Goal: Information Seeking & Learning: Learn about a topic

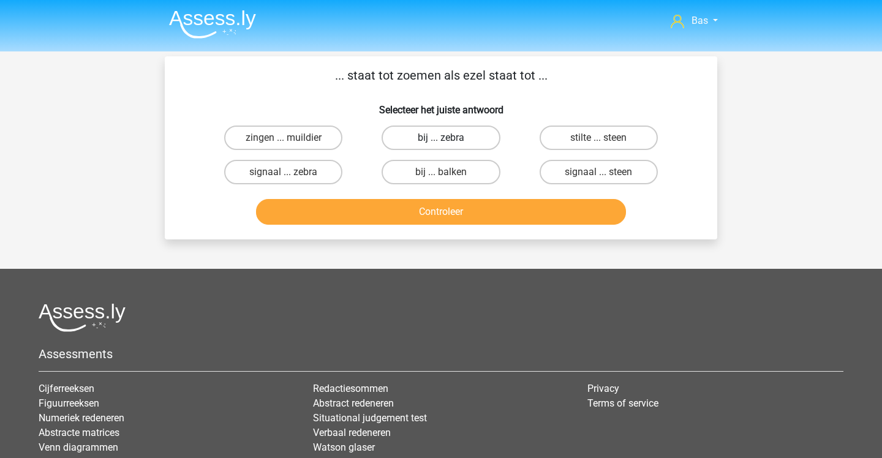
click at [446, 134] on label "bij ... zebra" at bounding box center [441, 138] width 118 height 25
click at [446, 138] on input "bij ... zebra" at bounding box center [445, 142] width 8 height 8
radio input "true"
click at [442, 210] on button "Controleer" at bounding box center [441, 212] width 371 height 26
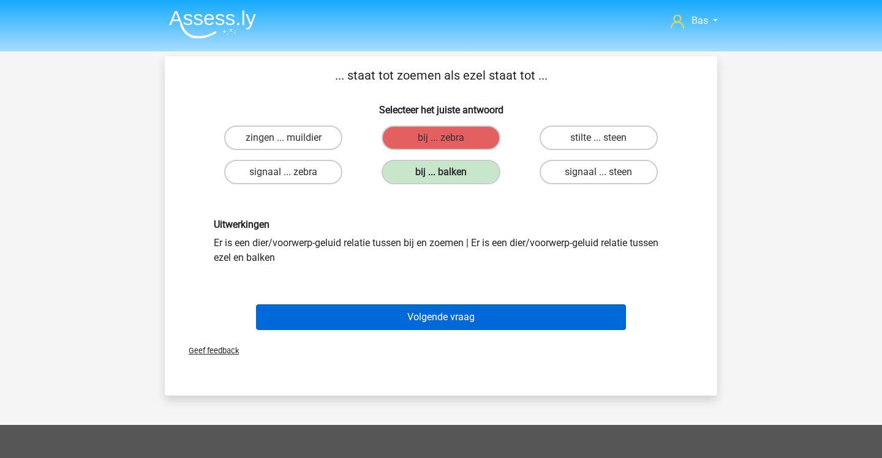
click at [374, 307] on button "Volgende vraag" at bounding box center [441, 317] width 371 height 26
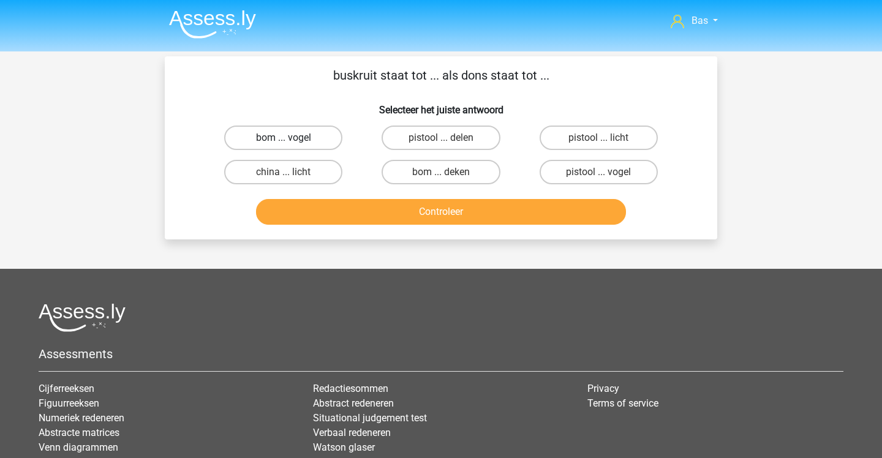
click at [319, 139] on label "bom ... vogel" at bounding box center [283, 138] width 118 height 25
click at [292, 139] on input "bom ... vogel" at bounding box center [288, 142] width 8 height 8
radio input "true"
click at [365, 208] on button "Controleer" at bounding box center [441, 212] width 371 height 26
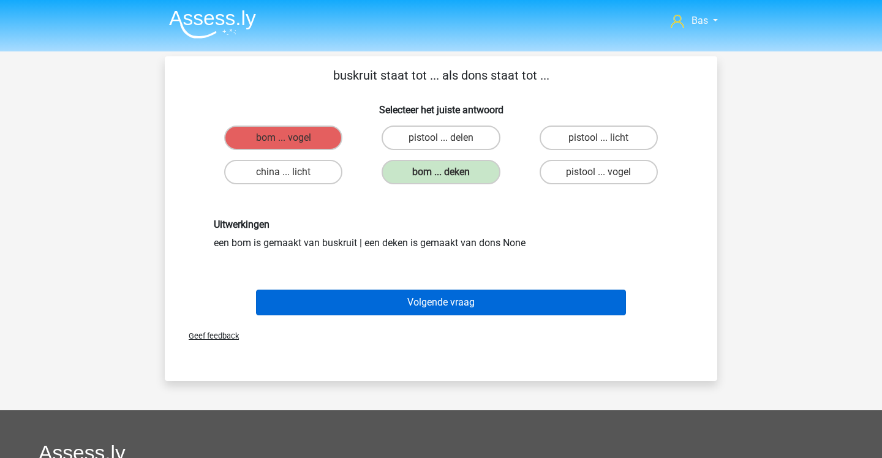
click at [409, 303] on button "Volgende vraag" at bounding box center [441, 303] width 371 height 26
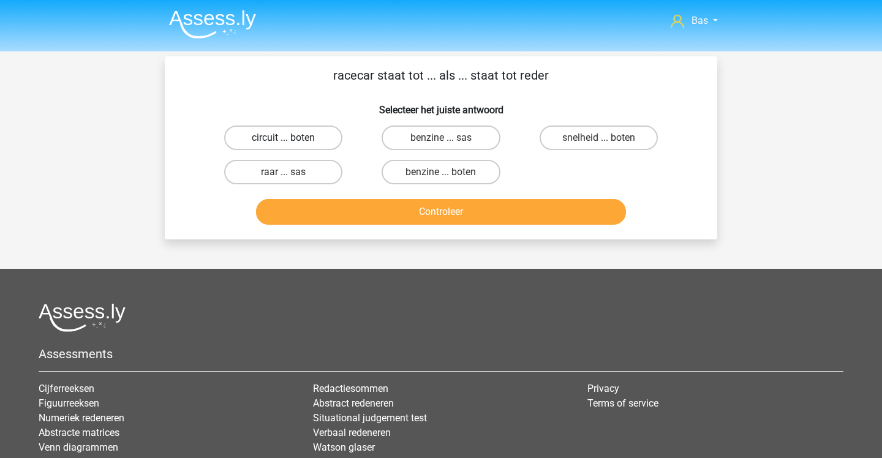
click at [325, 141] on label "circuit ... boten" at bounding box center [283, 138] width 118 height 25
click at [292, 141] on input "circuit ... boten" at bounding box center [288, 142] width 8 height 8
radio input "true"
click at [340, 213] on button "Controleer" at bounding box center [441, 212] width 371 height 26
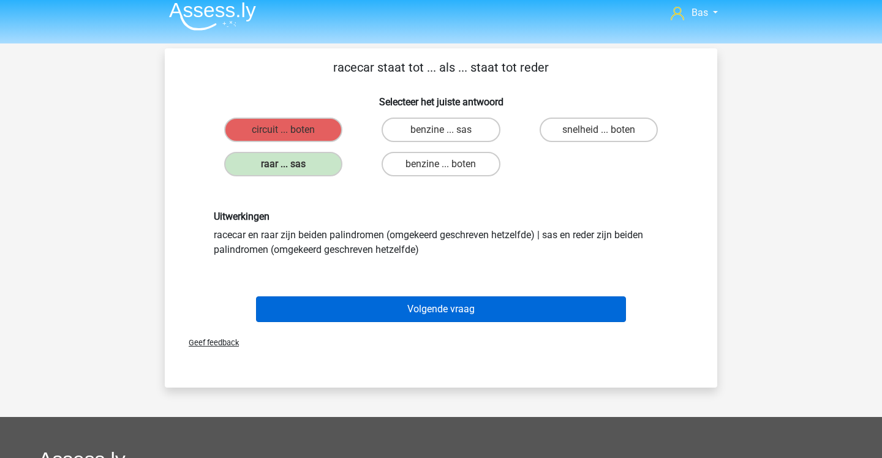
click at [335, 315] on button "Volgende vraag" at bounding box center [441, 309] width 371 height 26
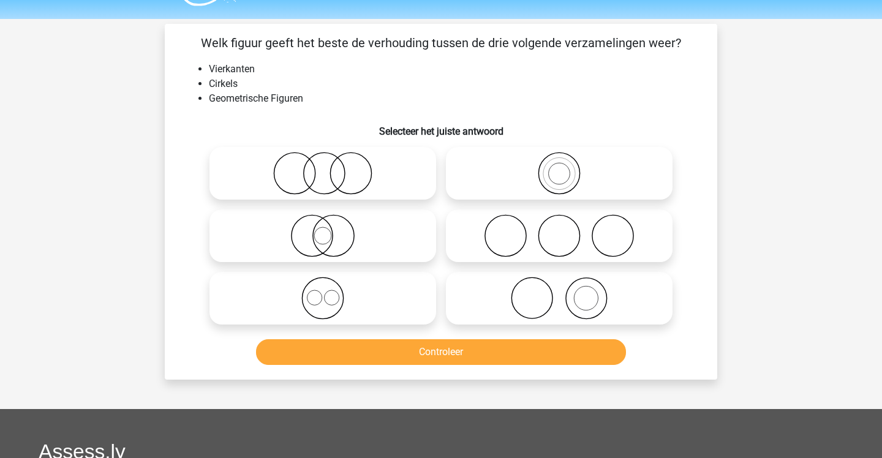
scroll to position [28, 0]
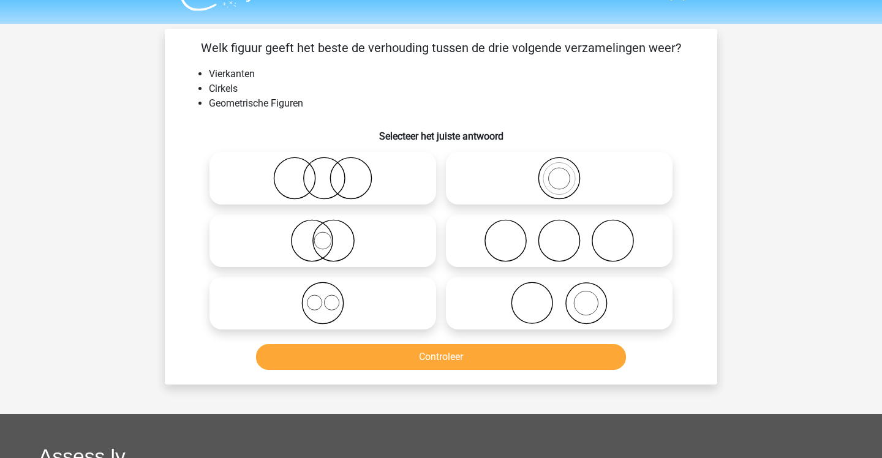
click at [383, 306] on icon at bounding box center [322, 303] width 217 height 43
click at [331, 297] on input "radio" at bounding box center [327, 293] width 8 height 8
radio input "true"
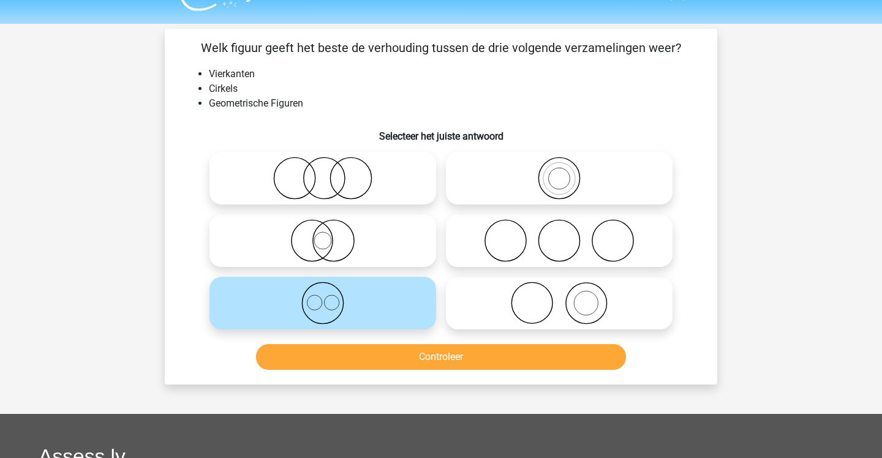
click at [399, 364] on button "Controleer" at bounding box center [441, 357] width 371 height 26
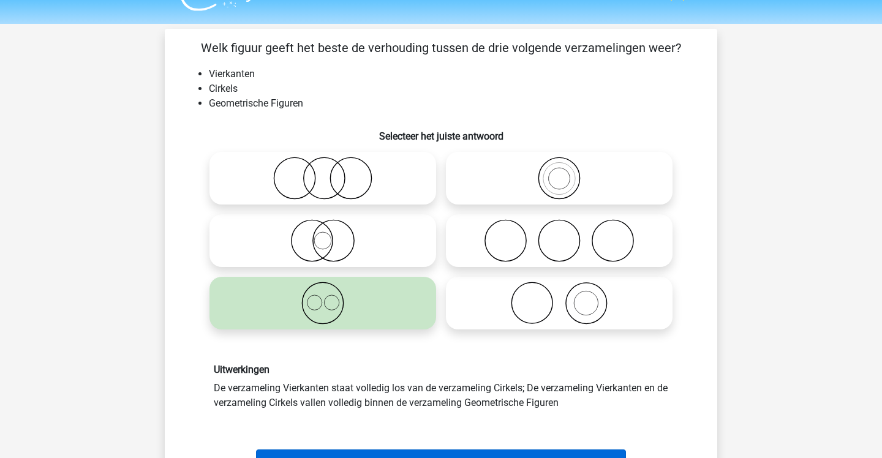
click at [422, 453] on button "Volgende vraag" at bounding box center [441, 463] width 371 height 26
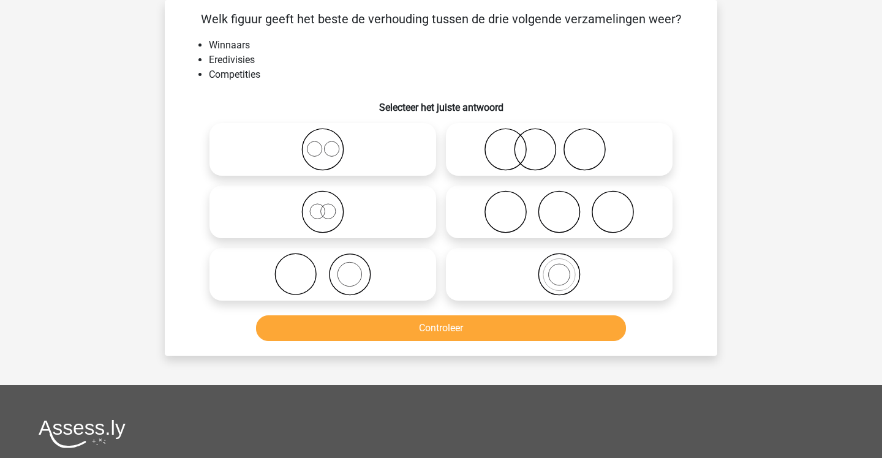
click at [405, 259] on icon at bounding box center [322, 274] width 217 height 43
click at [331, 260] on input "radio" at bounding box center [327, 264] width 8 height 8
radio input "true"
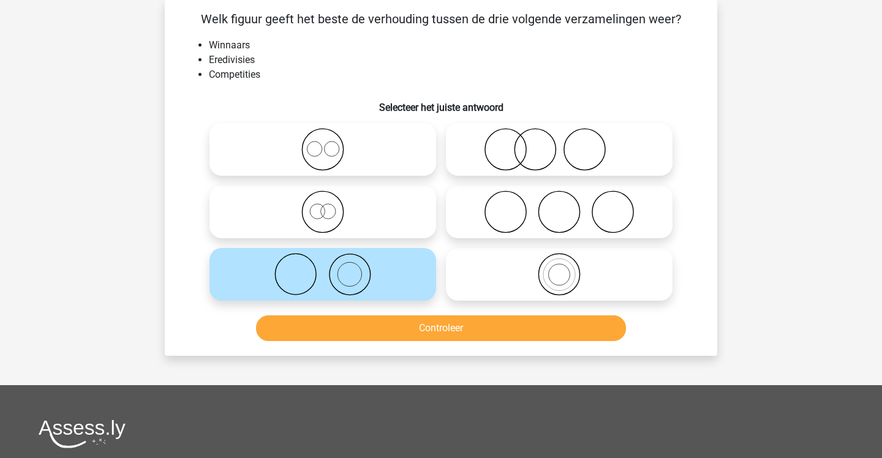
click at [434, 336] on button "Controleer" at bounding box center [441, 328] width 371 height 26
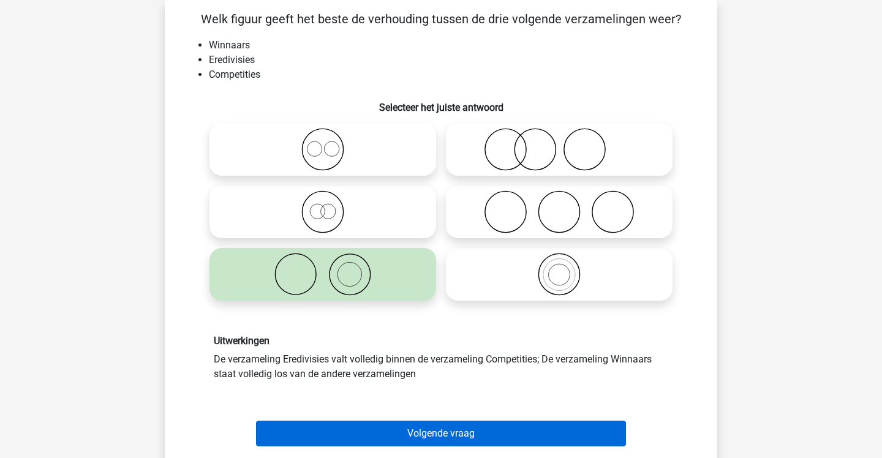
click at [437, 423] on button "Volgende vraag" at bounding box center [441, 434] width 371 height 26
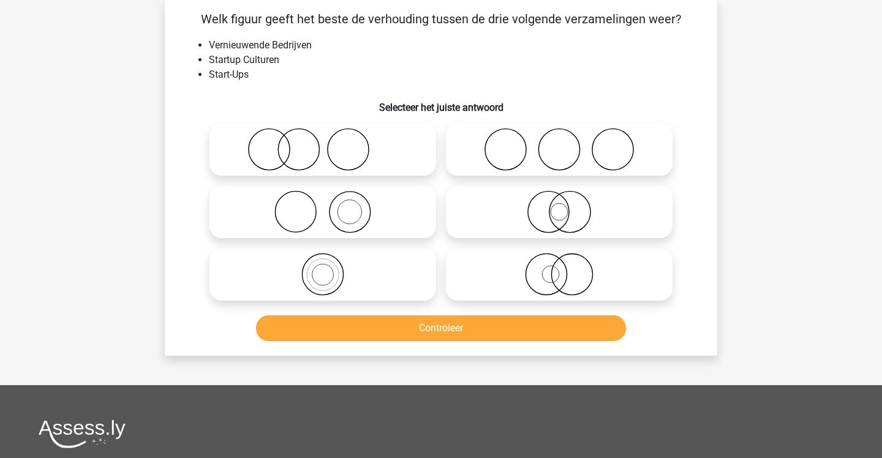
click at [344, 151] on icon at bounding box center [322, 149] width 217 height 43
click at [331, 143] on input "radio" at bounding box center [327, 139] width 8 height 8
radio input "true"
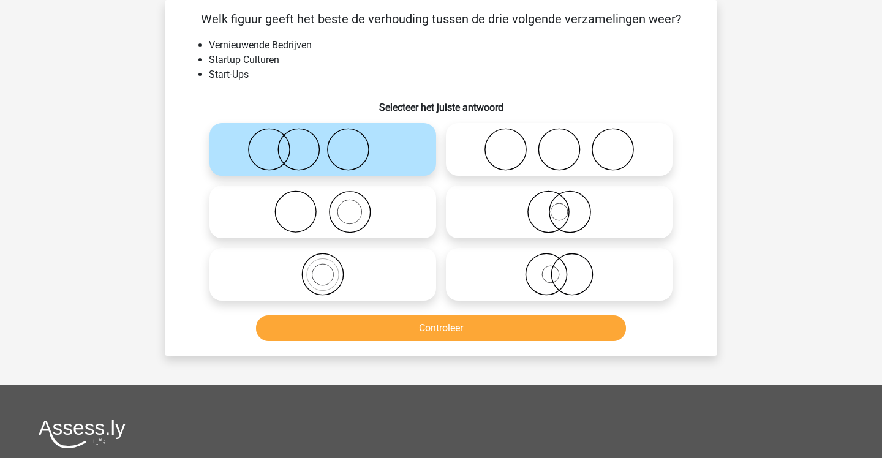
click at [358, 329] on button "Controleer" at bounding box center [441, 328] width 371 height 26
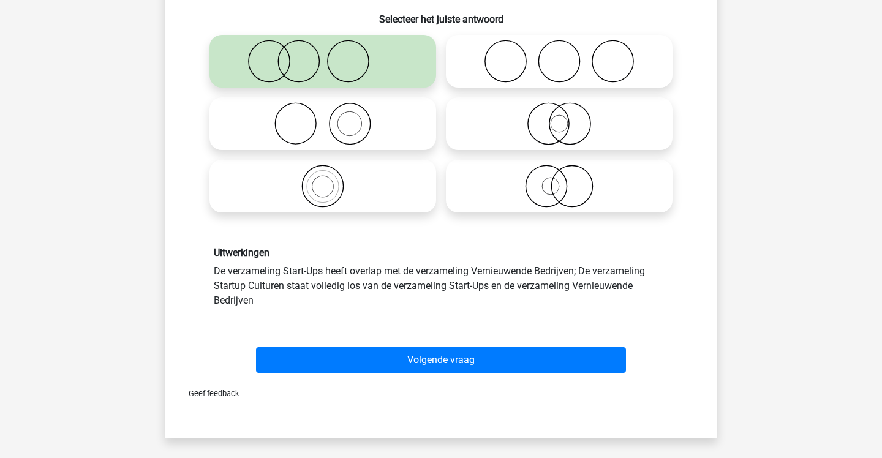
scroll to position [141, 1]
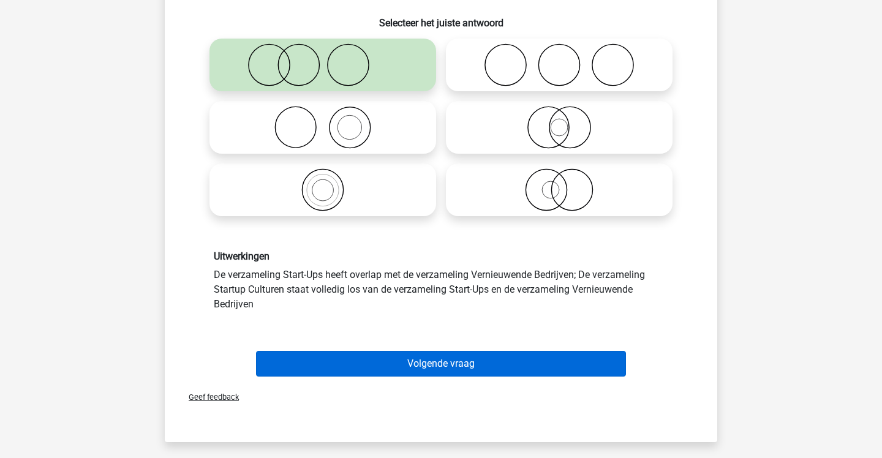
click at [348, 364] on button "Volgende vraag" at bounding box center [441, 364] width 371 height 26
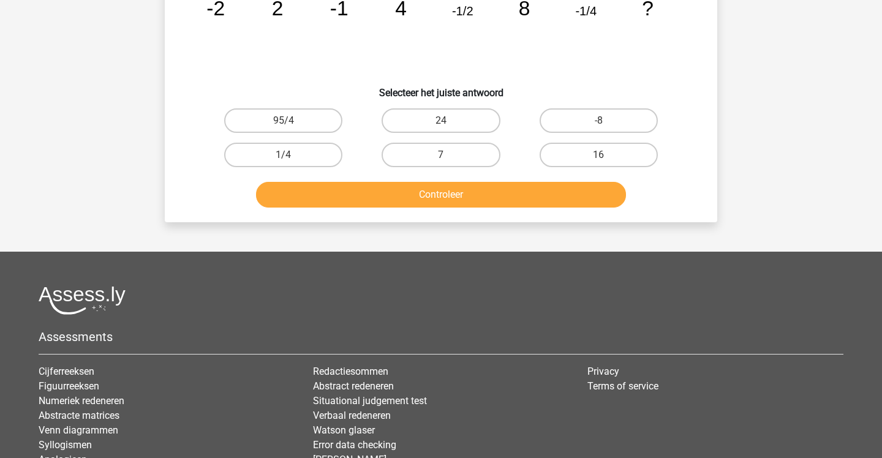
scroll to position [56, 0]
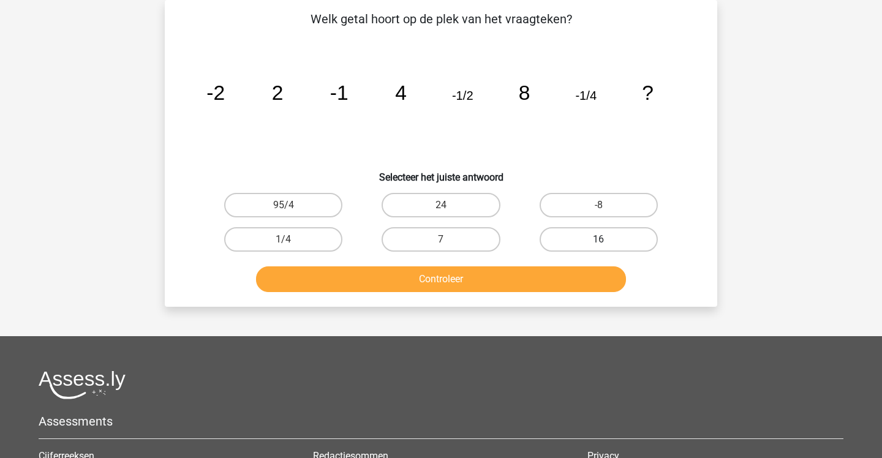
click at [583, 238] on label "16" at bounding box center [599, 239] width 118 height 25
click at [598, 239] on input "16" at bounding box center [602, 243] width 8 height 8
radio input "true"
click at [557, 273] on button "Controleer" at bounding box center [441, 279] width 371 height 26
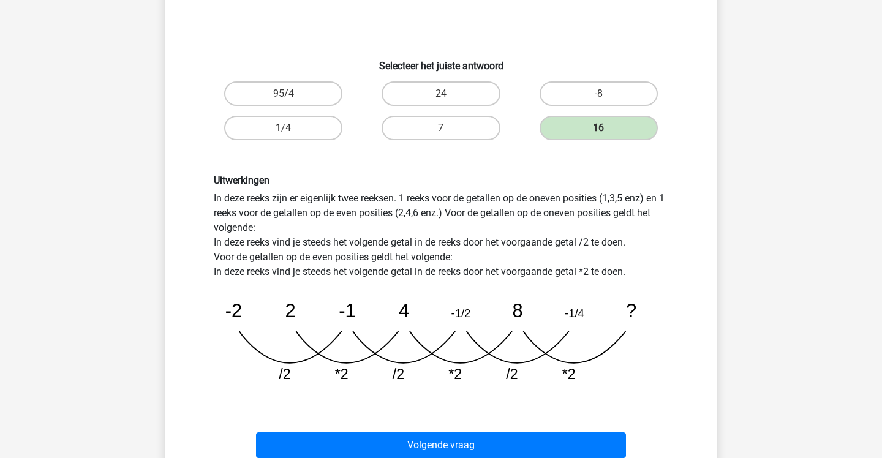
scroll to position [189, 1]
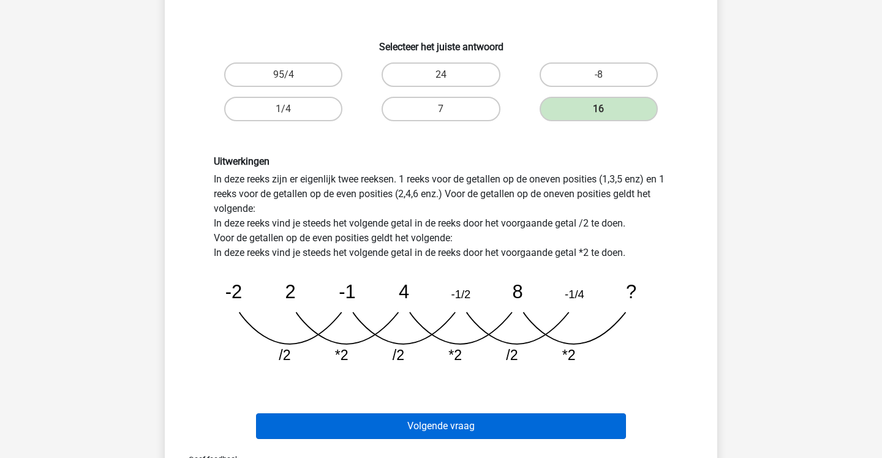
click at [516, 421] on button "Volgende vraag" at bounding box center [441, 426] width 371 height 26
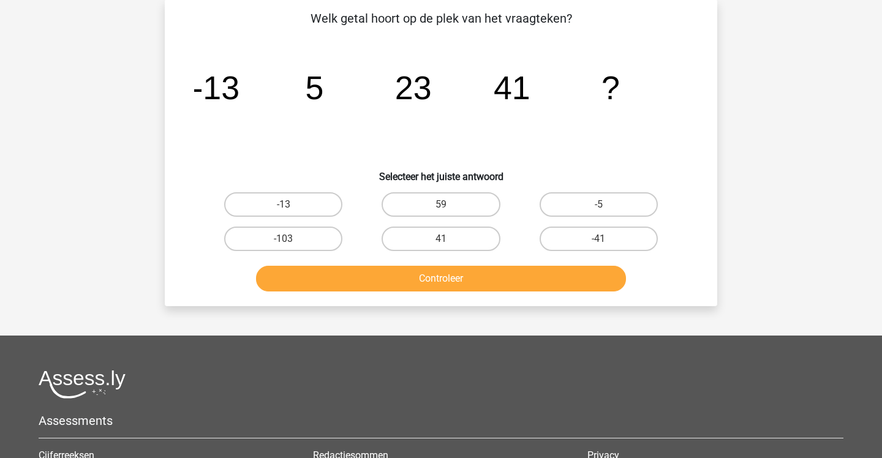
scroll to position [56, 0]
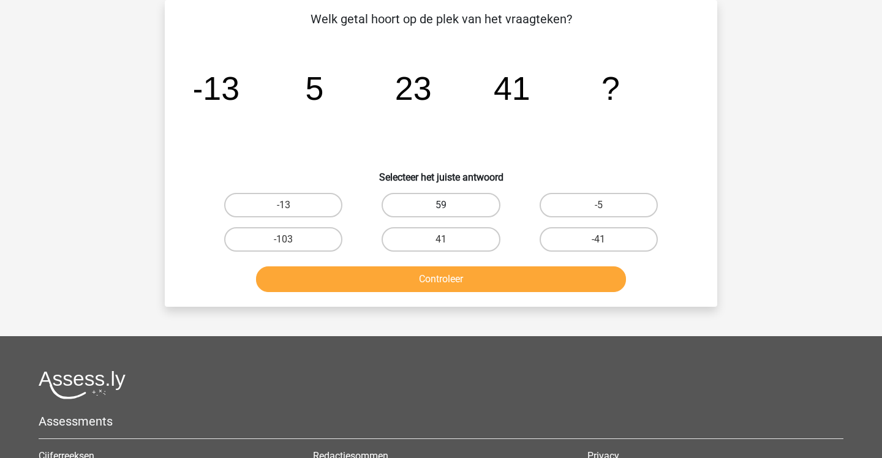
click at [408, 202] on label "59" at bounding box center [441, 205] width 118 height 25
click at [441, 205] on input "59" at bounding box center [445, 209] width 8 height 8
radio input "true"
click at [431, 279] on button "Controleer" at bounding box center [441, 279] width 371 height 26
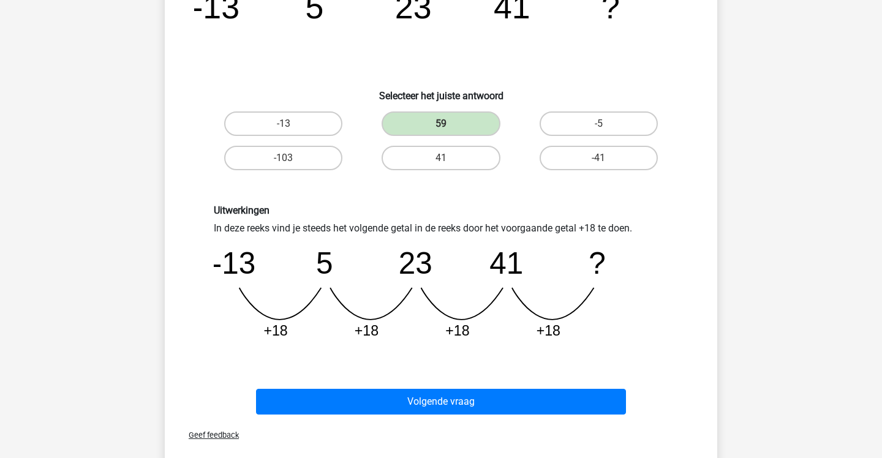
scroll to position [140, 0]
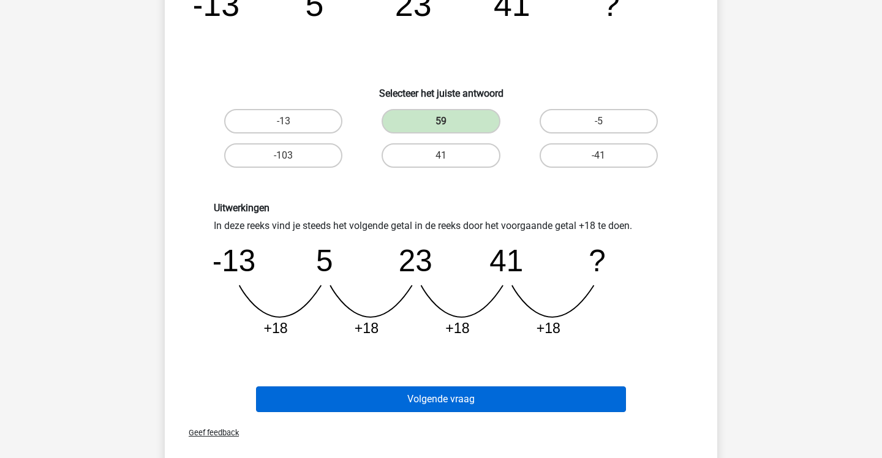
click at [470, 399] on button "Volgende vraag" at bounding box center [441, 399] width 371 height 26
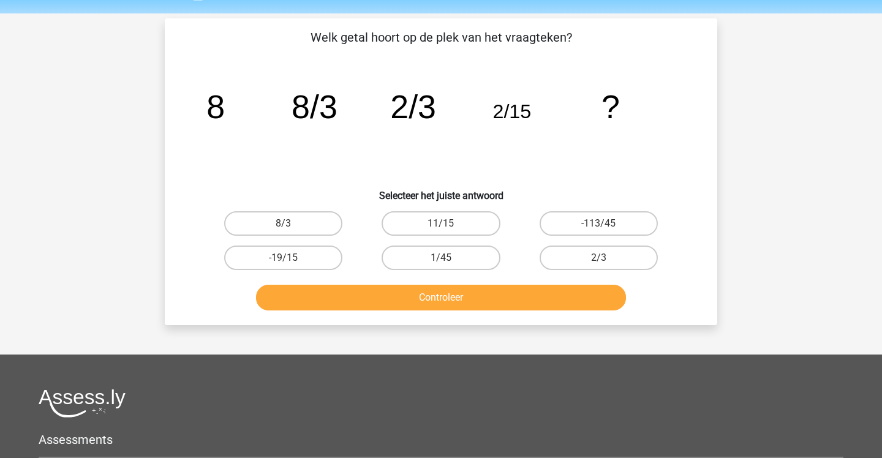
scroll to position [30, 0]
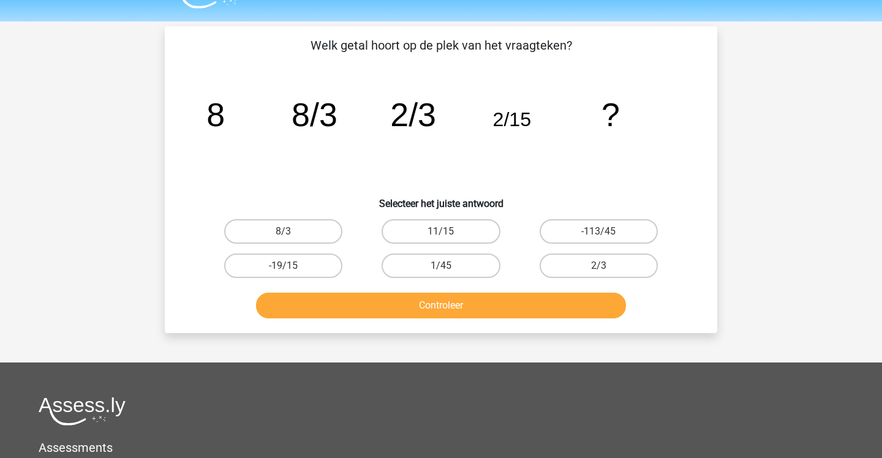
click at [446, 232] on input "11/15" at bounding box center [445, 236] width 8 height 8
radio input "true"
click at [442, 309] on button "Controleer" at bounding box center [441, 306] width 371 height 26
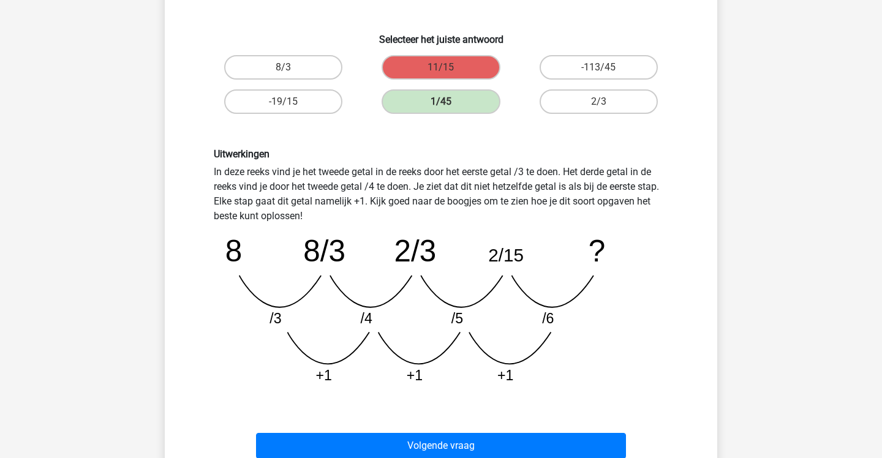
scroll to position [222, 0]
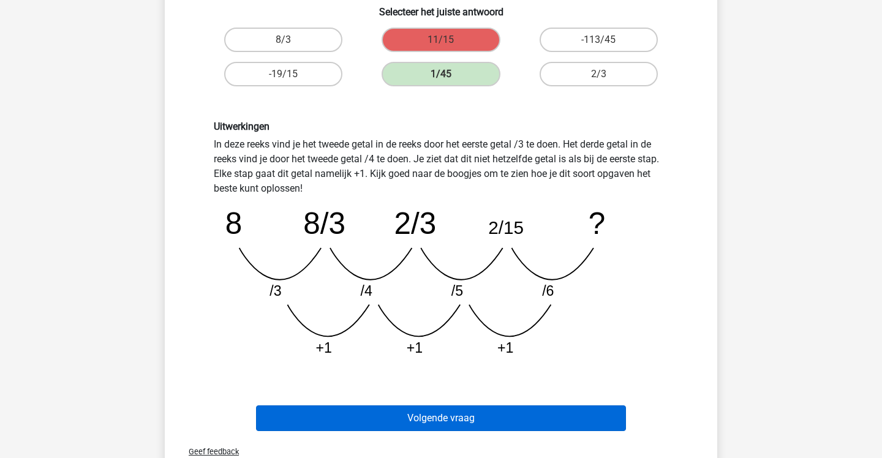
click at [458, 428] on button "Volgende vraag" at bounding box center [441, 418] width 371 height 26
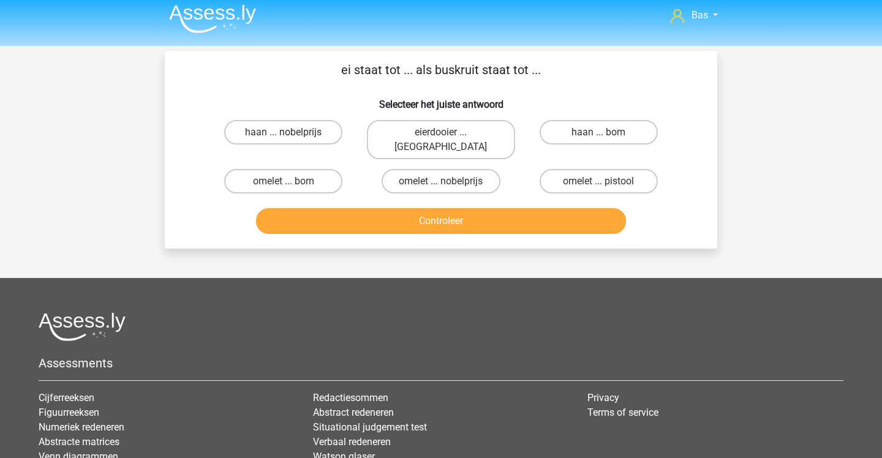
scroll to position [1, 0]
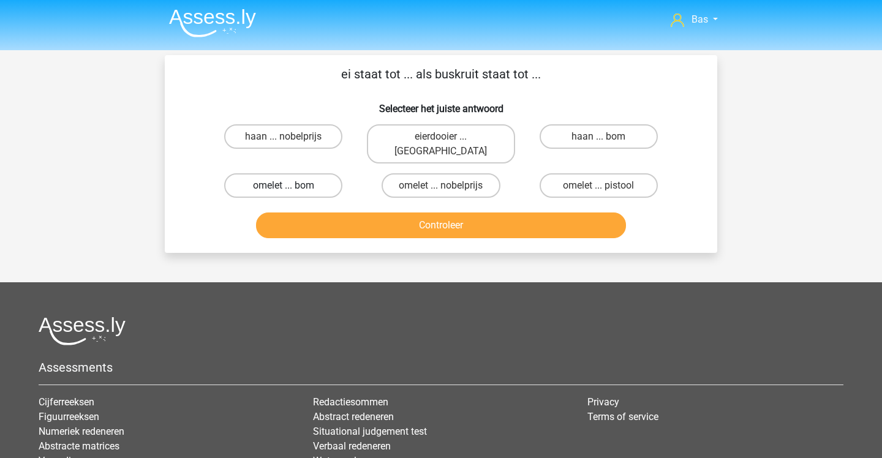
click at [302, 173] on label "omelet ... bom" at bounding box center [283, 185] width 118 height 25
click at [292, 186] on input "omelet ... bom" at bounding box center [288, 190] width 8 height 8
radio input "true"
click at [326, 213] on button "Controleer" at bounding box center [441, 226] width 371 height 26
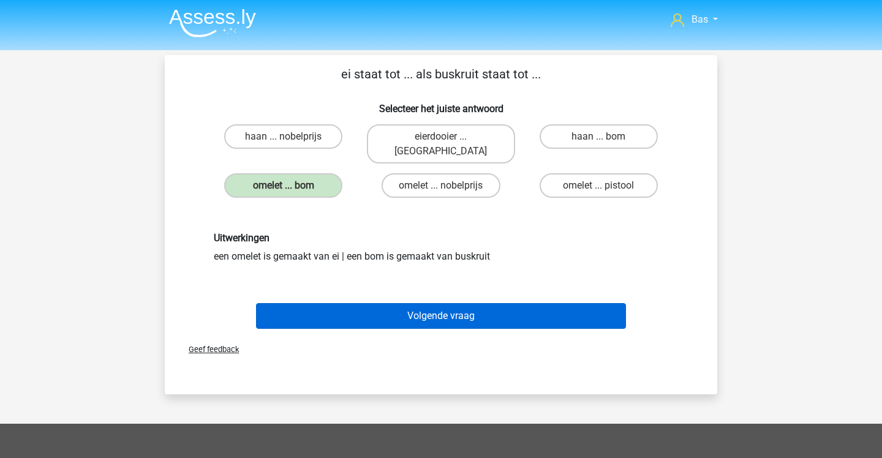
click at [383, 307] on button "Volgende vraag" at bounding box center [441, 316] width 371 height 26
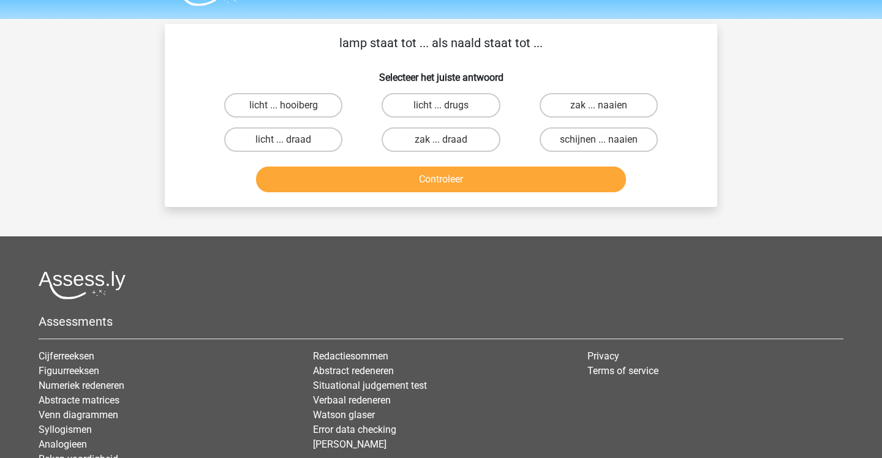
scroll to position [28, 0]
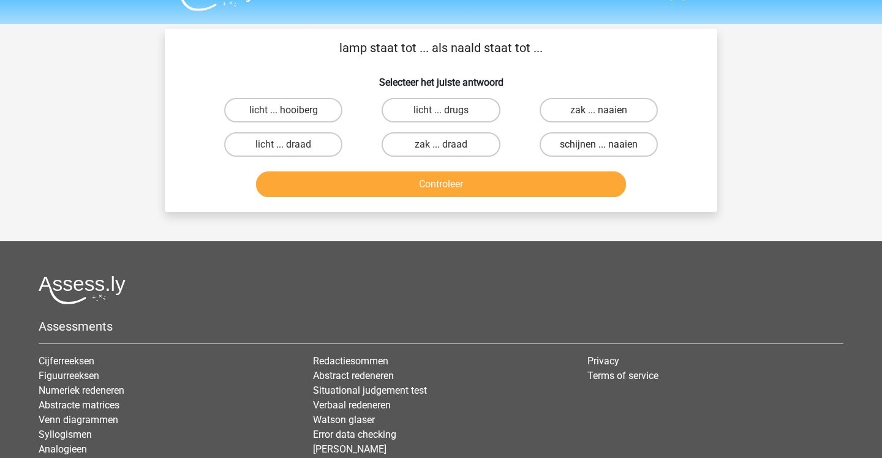
click at [569, 141] on label "schijnen ... naaien" at bounding box center [599, 144] width 118 height 25
click at [598, 145] on input "schijnen ... naaien" at bounding box center [602, 149] width 8 height 8
radio input "true"
click at [575, 179] on button "Controleer" at bounding box center [441, 185] width 371 height 26
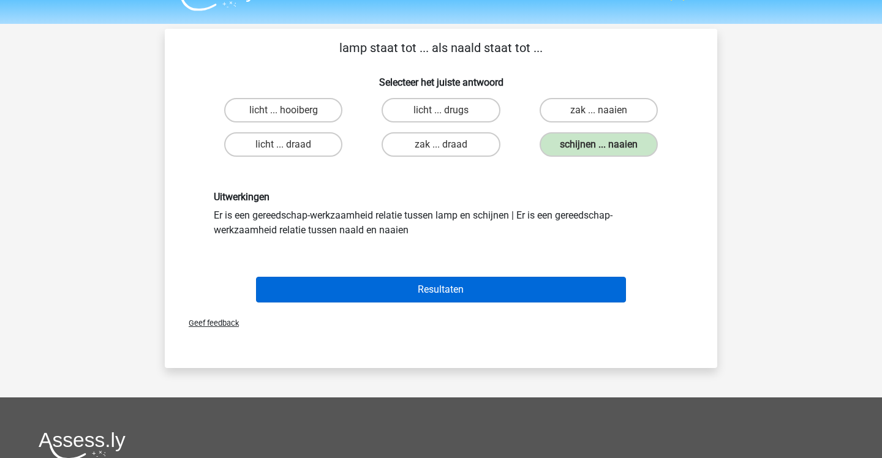
click at [510, 286] on button "Resultaten" at bounding box center [441, 290] width 371 height 26
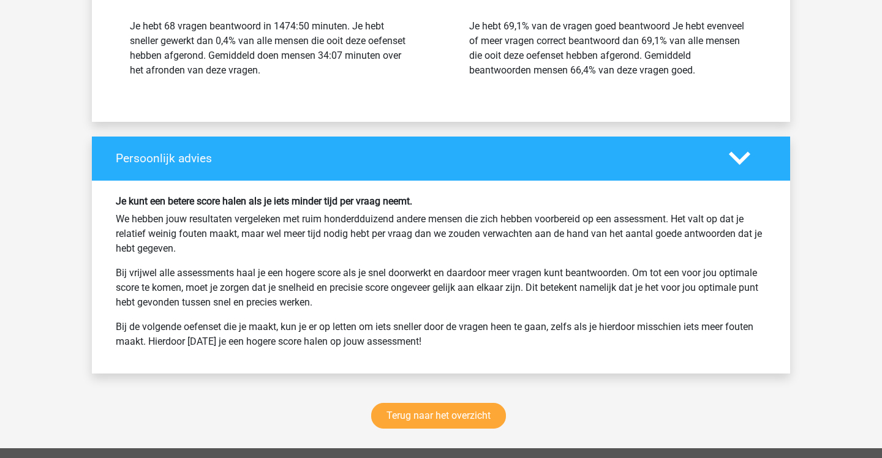
scroll to position [3720, 0]
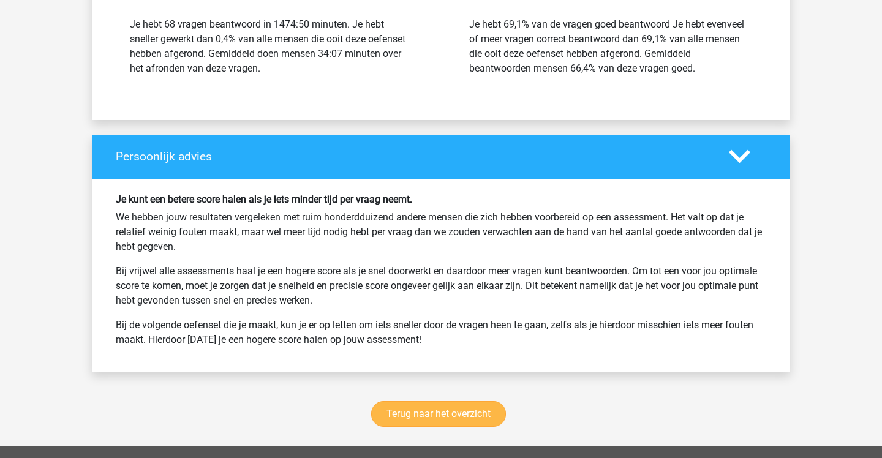
click at [467, 414] on link "Terug naar het overzicht" at bounding box center [438, 414] width 135 height 26
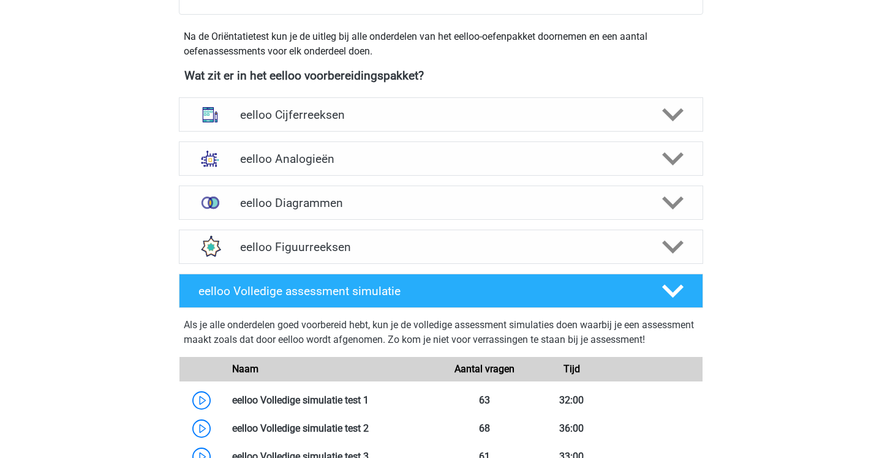
scroll to position [416, 0]
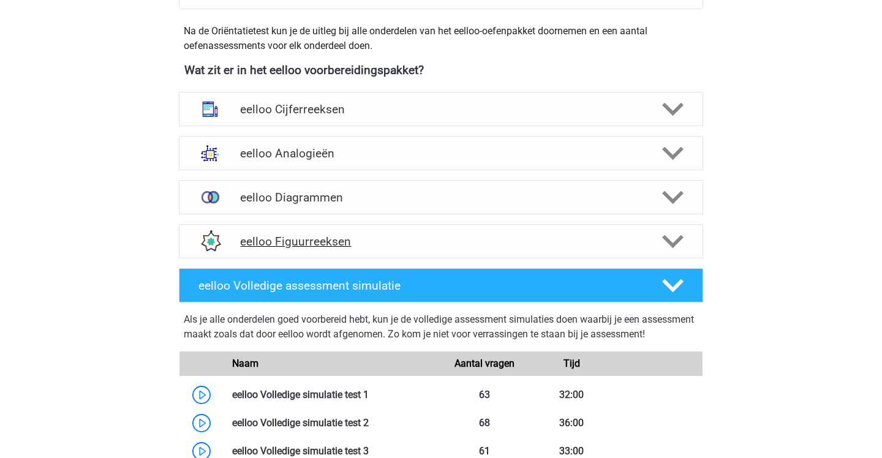
click at [361, 249] on div "eelloo Figuurreeksen" at bounding box center [441, 241] width 524 height 34
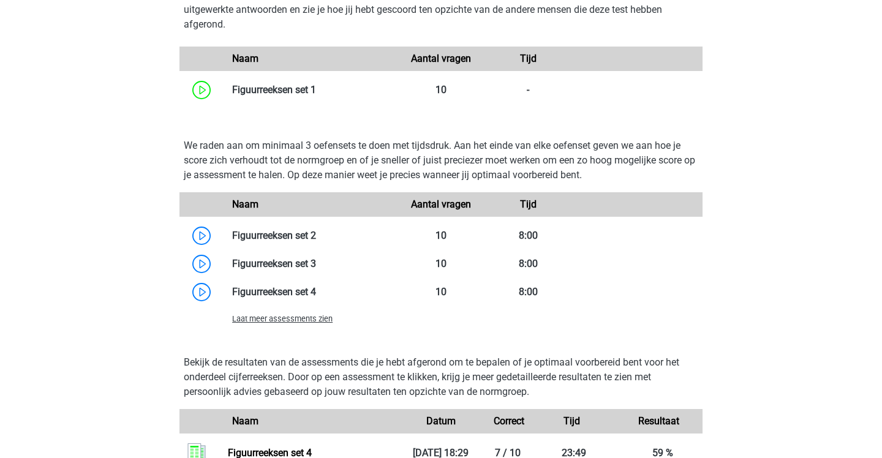
scroll to position [775, 0]
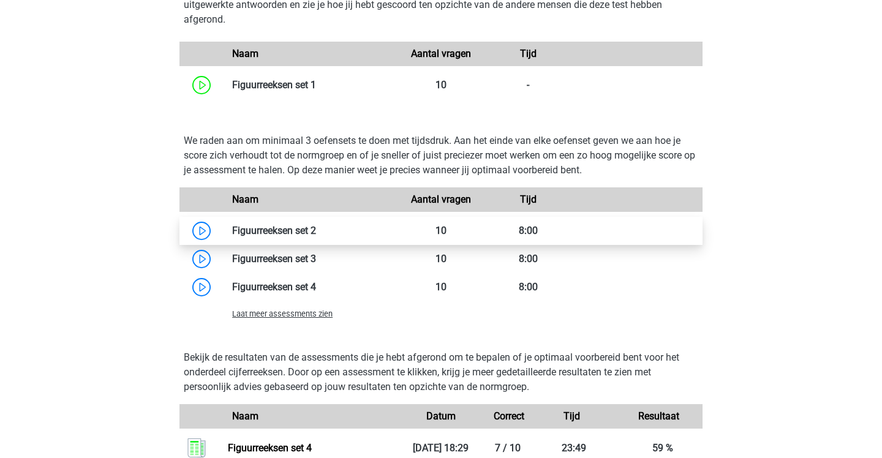
click at [316, 236] on link at bounding box center [316, 231] width 0 height 12
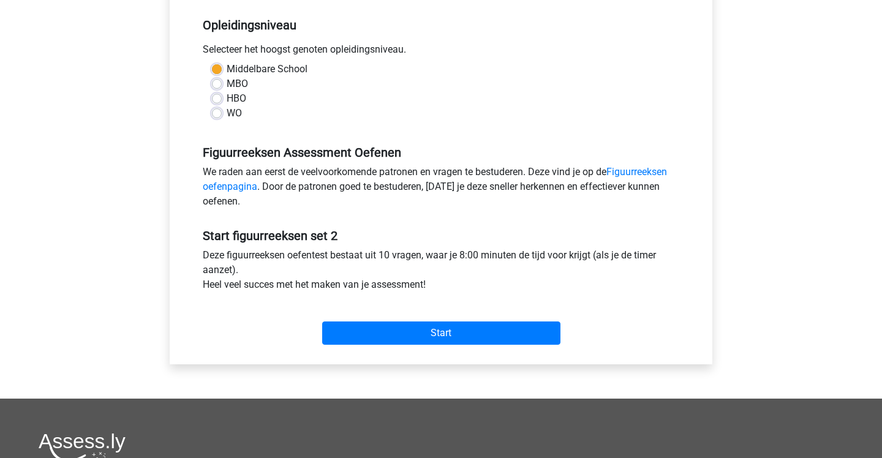
scroll to position [248, 0]
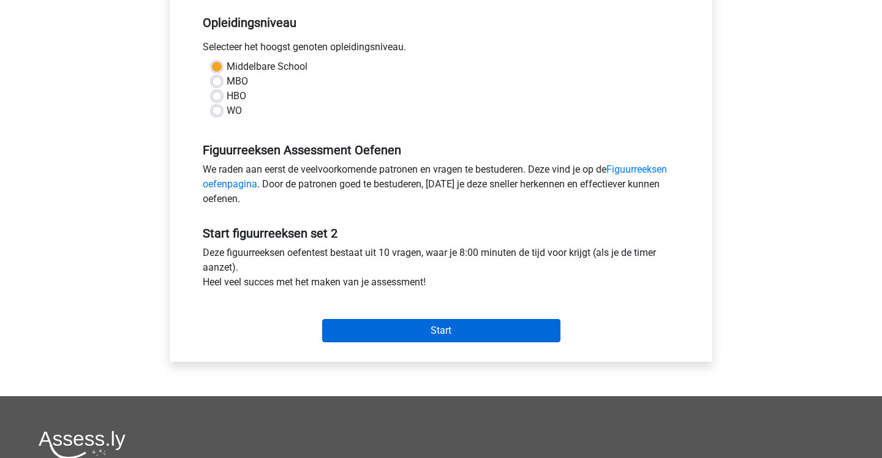
click at [405, 325] on input "Start" at bounding box center [441, 330] width 238 height 23
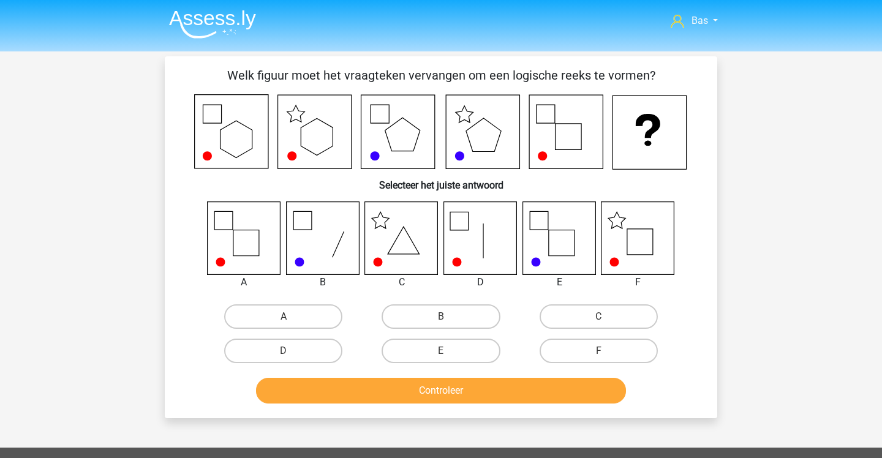
click at [589, 367] on div "F" at bounding box center [598, 351] width 157 height 34
click at [586, 343] on label "F" at bounding box center [599, 351] width 118 height 25
click at [598, 351] on input "F" at bounding box center [602, 355] width 8 height 8
radio input "true"
click at [552, 389] on button "Controleer" at bounding box center [441, 391] width 371 height 26
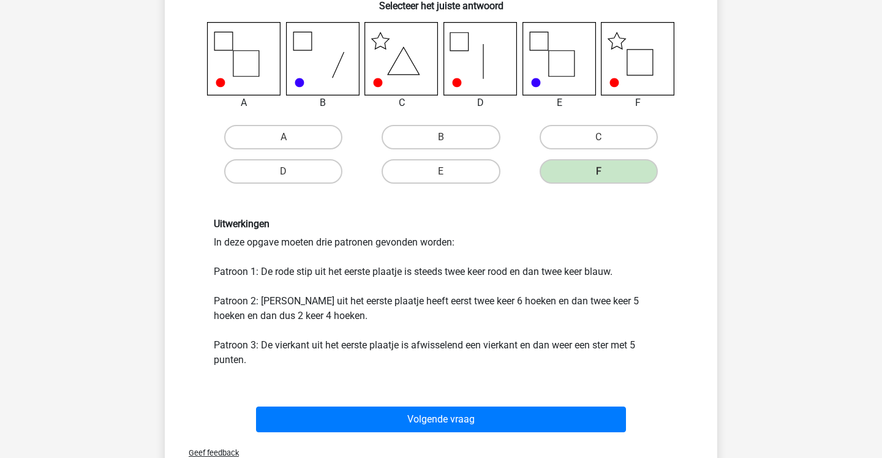
scroll to position [185, 0]
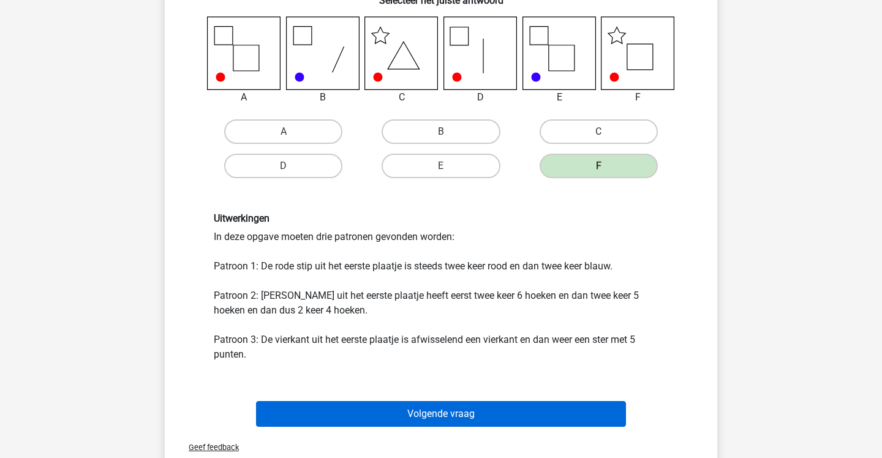
click at [531, 412] on button "Volgende vraag" at bounding box center [441, 414] width 371 height 26
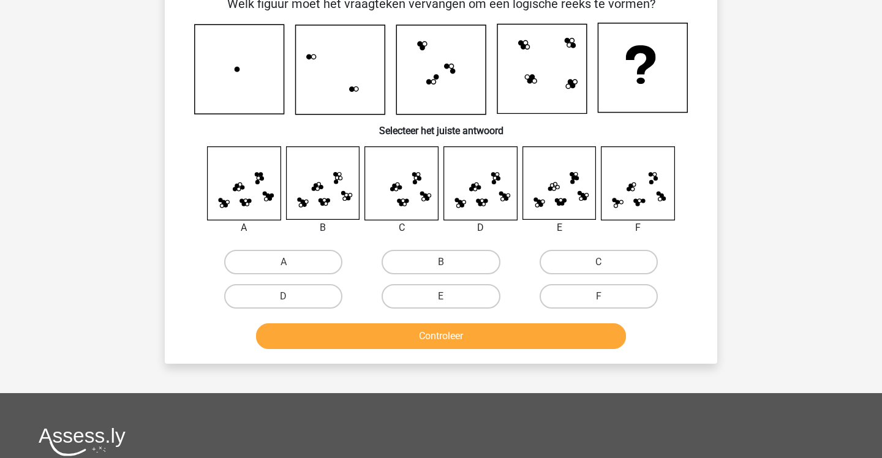
scroll to position [56, 0]
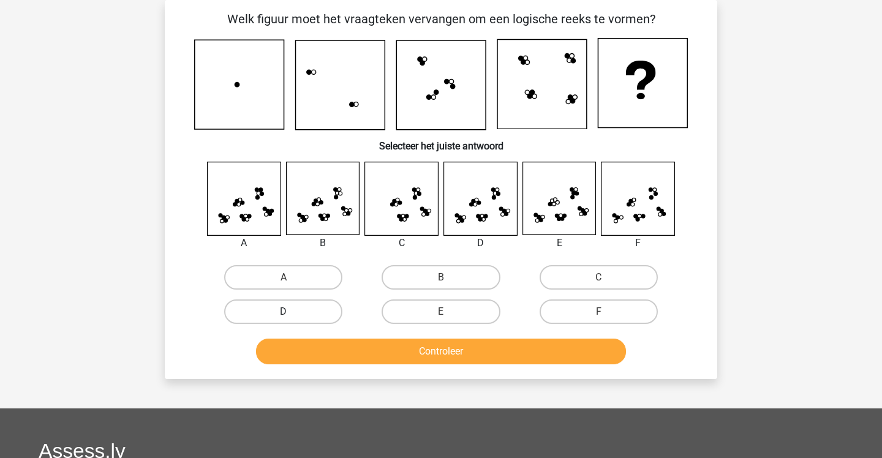
click at [323, 309] on label "D" at bounding box center [283, 312] width 118 height 25
click at [292, 312] on input "D" at bounding box center [288, 316] width 8 height 8
radio input "true"
click at [353, 344] on button "Controleer" at bounding box center [441, 352] width 371 height 26
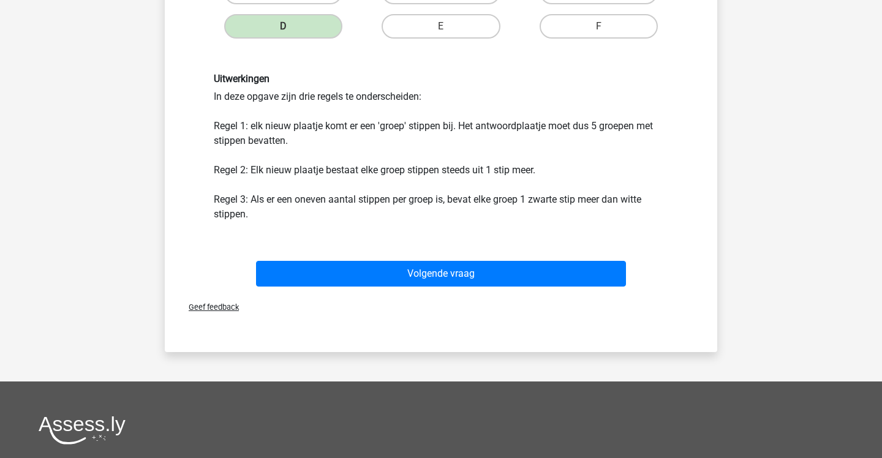
scroll to position [356, 0]
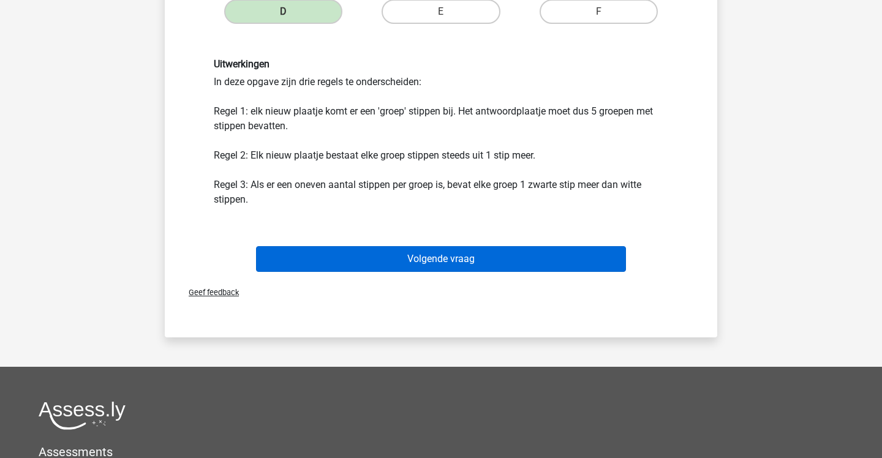
click at [357, 264] on button "Volgende vraag" at bounding box center [441, 259] width 371 height 26
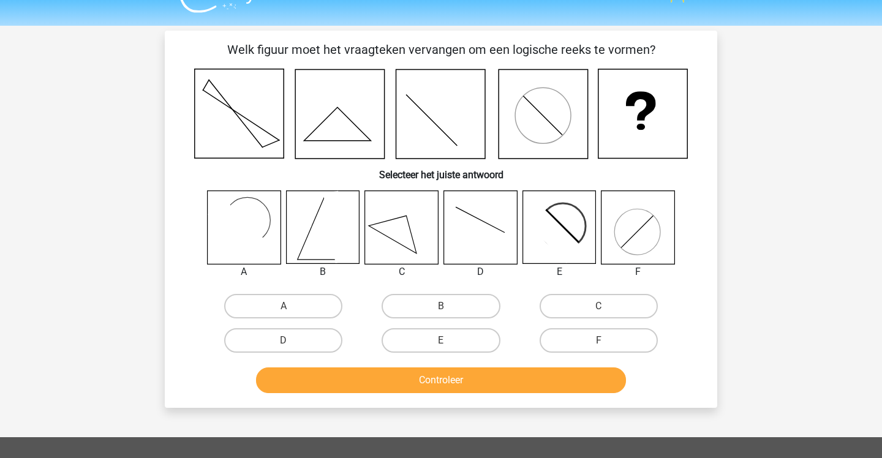
scroll to position [18, 0]
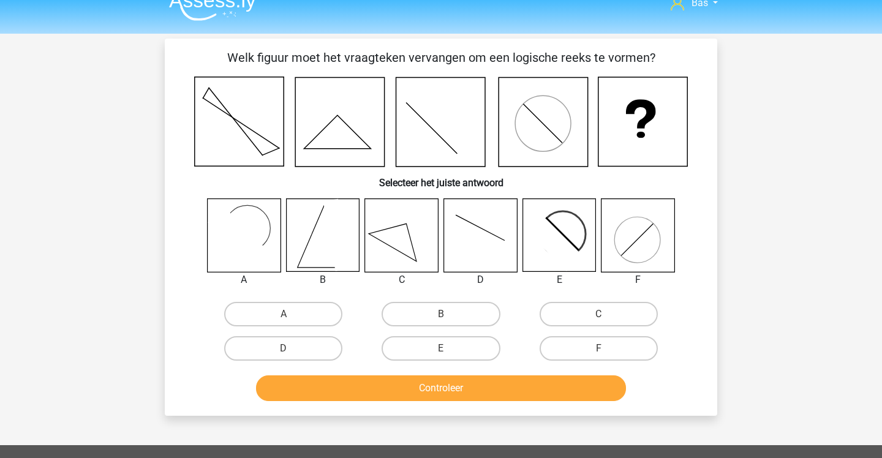
click at [447, 352] on input "E" at bounding box center [445, 353] width 8 height 8
radio input "true"
click at [445, 380] on button "Controleer" at bounding box center [441, 388] width 371 height 26
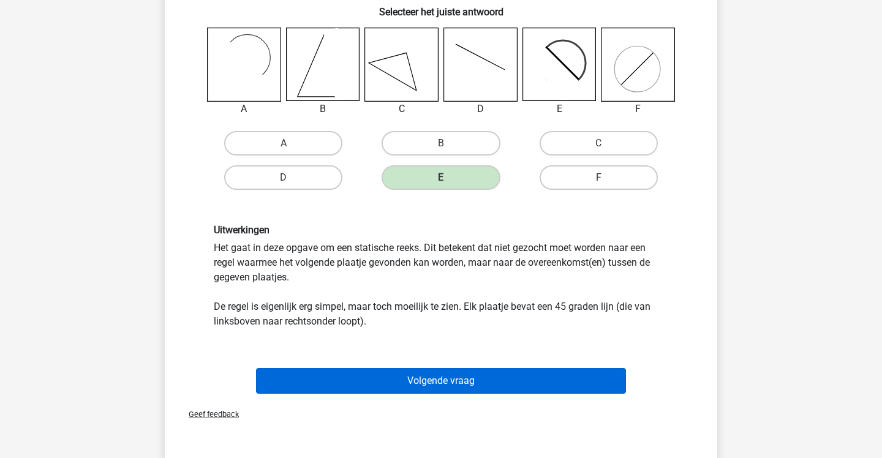
click at [445, 380] on button "Volgende vraag" at bounding box center [441, 381] width 371 height 26
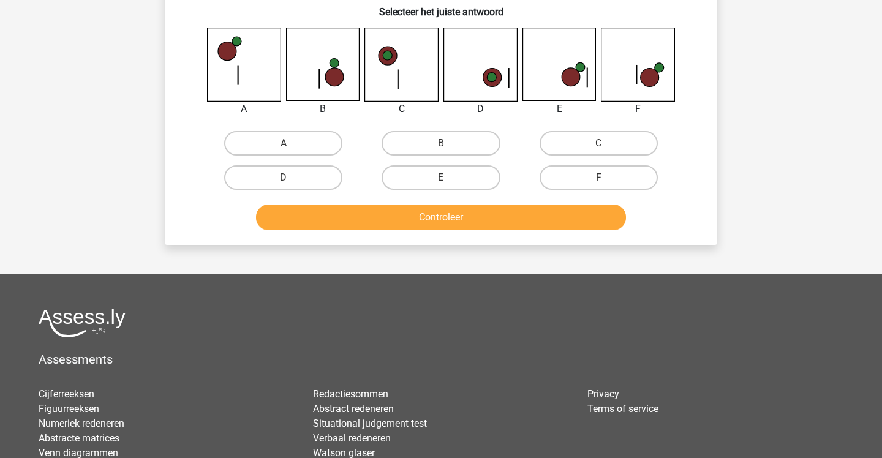
scroll to position [56, 0]
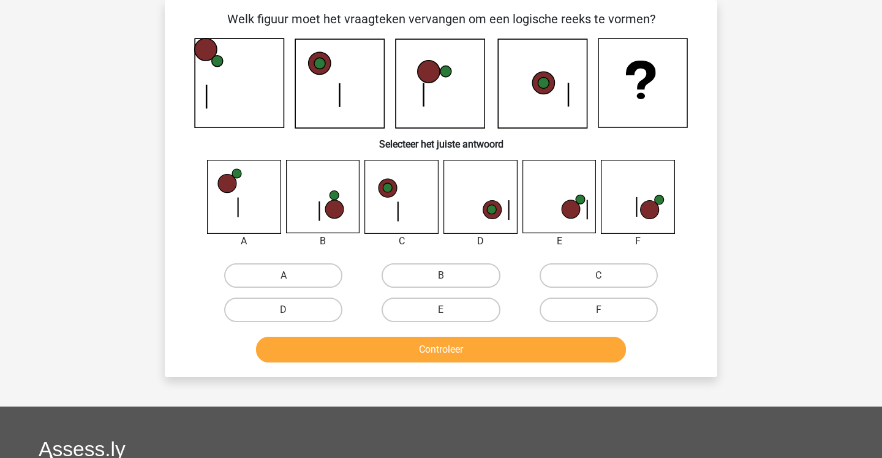
click at [445, 380] on div "Bas [EMAIL_ADDRESS][DOMAIN_NAME] Nederlands English" at bounding box center [441, 337] width 882 height 786
click at [462, 302] on label "E" at bounding box center [441, 310] width 118 height 25
click at [449, 310] on input "E" at bounding box center [445, 314] width 8 height 8
radio input "true"
click at [481, 339] on button "Controleer" at bounding box center [441, 350] width 371 height 26
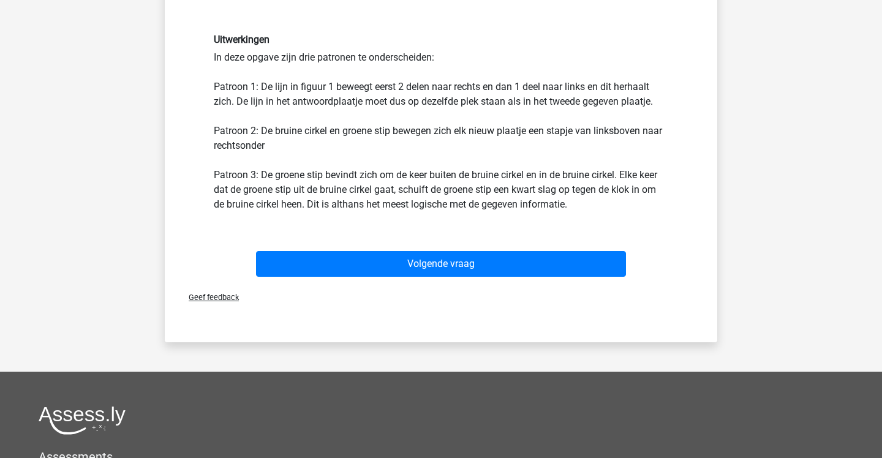
scroll to position [408, 0]
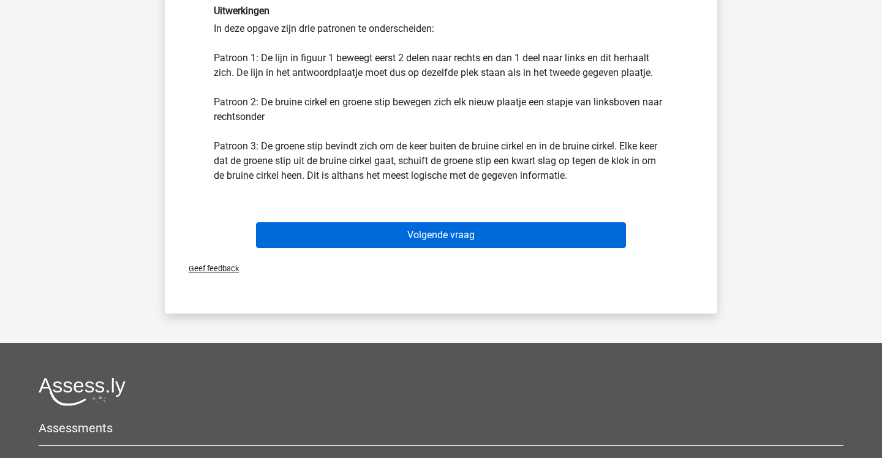
click at [461, 233] on button "Volgende vraag" at bounding box center [441, 235] width 371 height 26
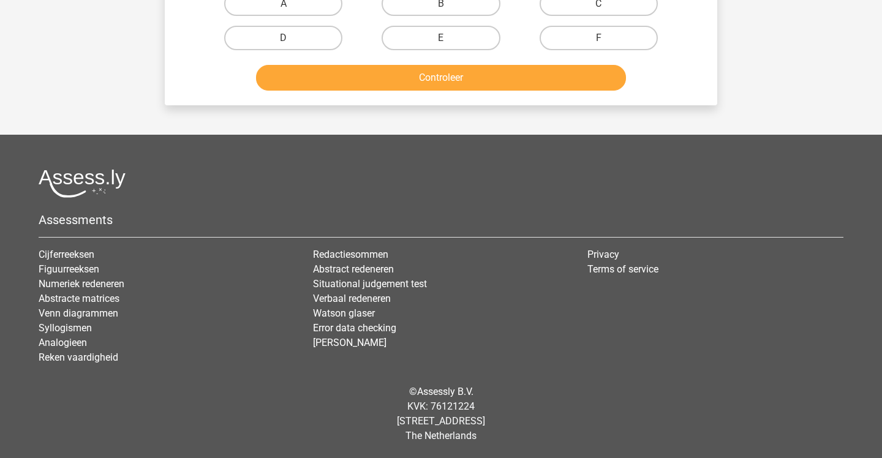
scroll to position [56, 0]
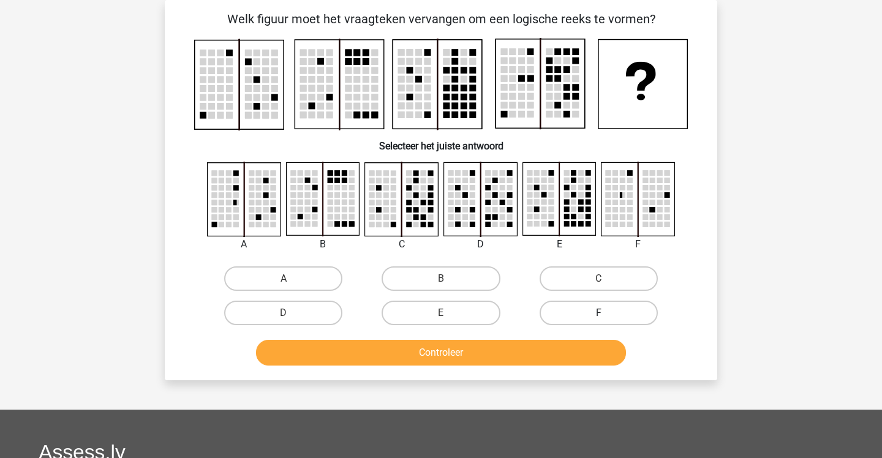
click at [585, 304] on label "F" at bounding box center [599, 313] width 118 height 25
click at [598, 313] on input "F" at bounding box center [602, 317] width 8 height 8
radio input "true"
click at [559, 352] on button "Controleer" at bounding box center [441, 353] width 371 height 26
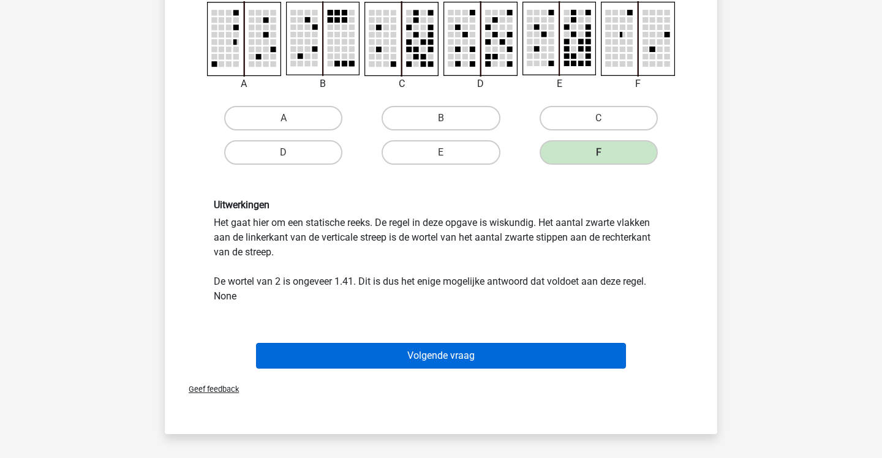
click at [559, 352] on button "Volgende vraag" at bounding box center [441, 356] width 371 height 26
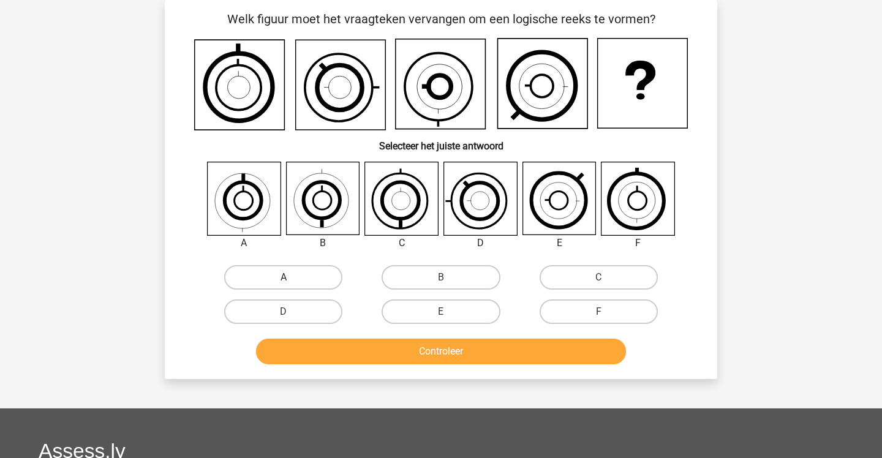
click at [293, 281] on label "A" at bounding box center [283, 277] width 118 height 25
click at [292, 281] on input "A" at bounding box center [288, 281] width 8 height 8
radio input "true"
click at [358, 356] on button "Controleer" at bounding box center [441, 352] width 371 height 26
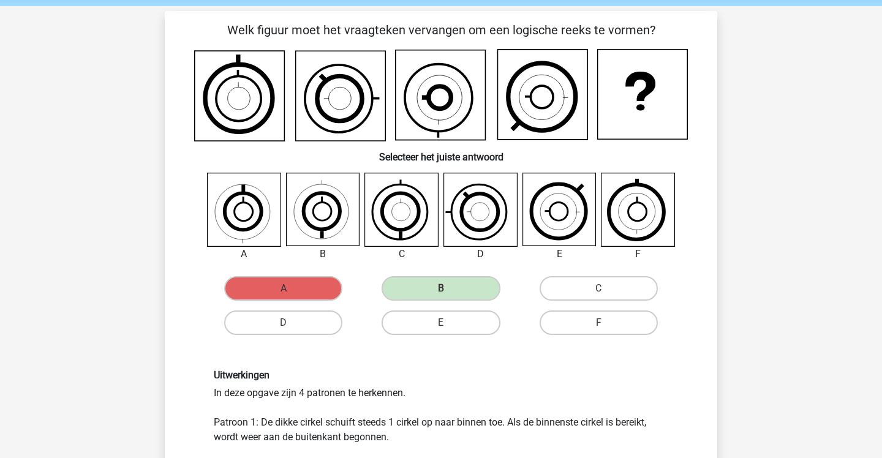
scroll to position [39, 0]
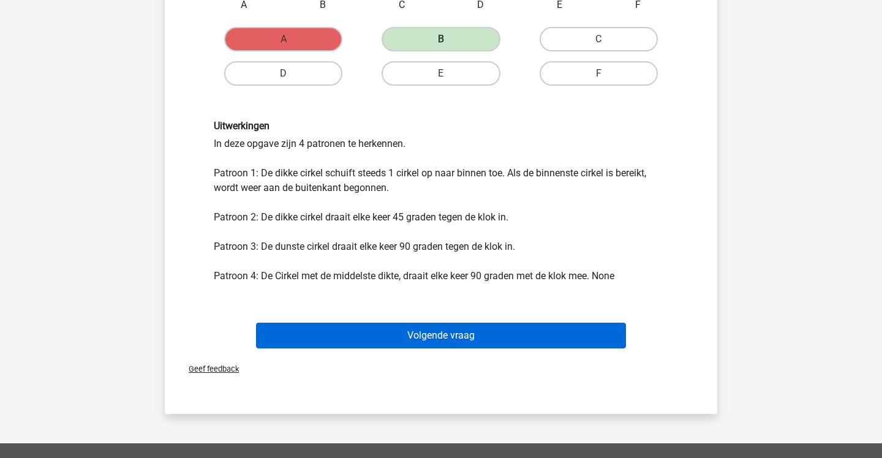
click at [437, 334] on button "Volgende vraag" at bounding box center [441, 336] width 371 height 26
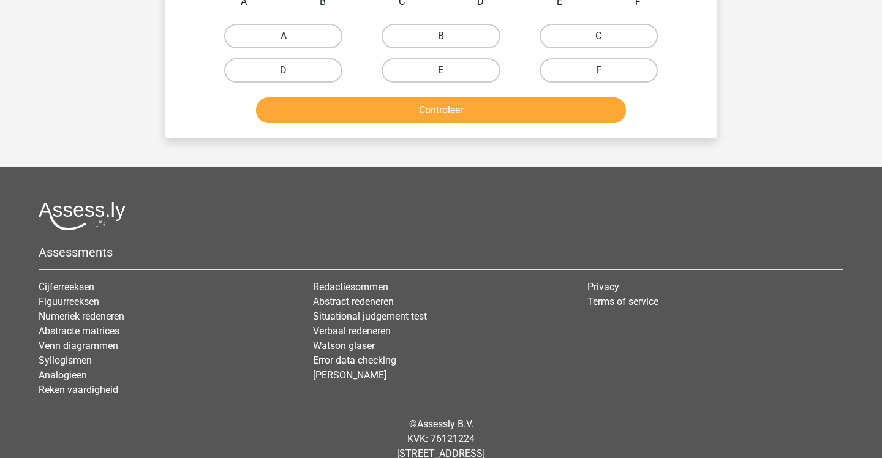
scroll to position [56, 0]
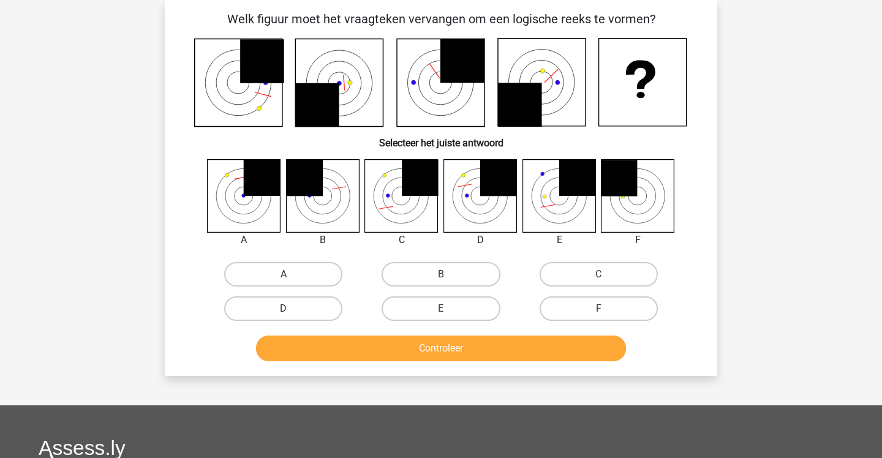
click at [322, 316] on label "D" at bounding box center [283, 308] width 118 height 25
click at [292, 316] on input "D" at bounding box center [288, 313] width 8 height 8
radio input "true"
click at [349, 358] on button "Controleer" at bounding box center [441, 349] width 371 height 26
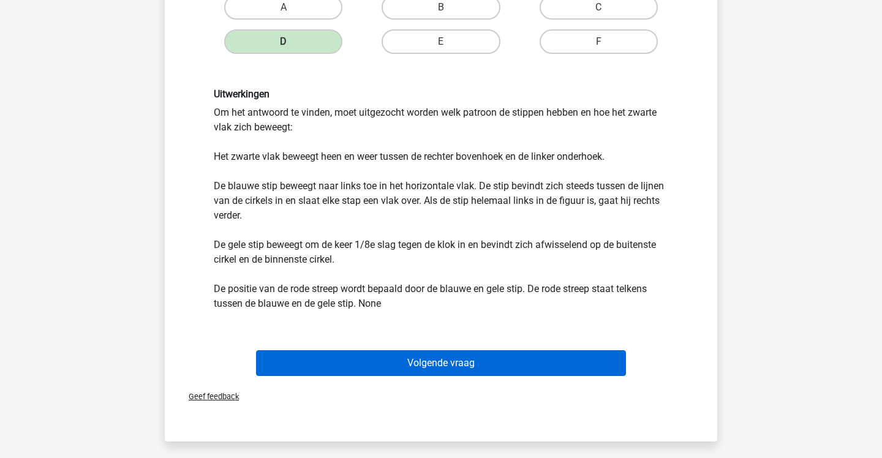
click at [363, 359] on button "Volgende vraag" at bounding box center [441, 363] width 371 height 26
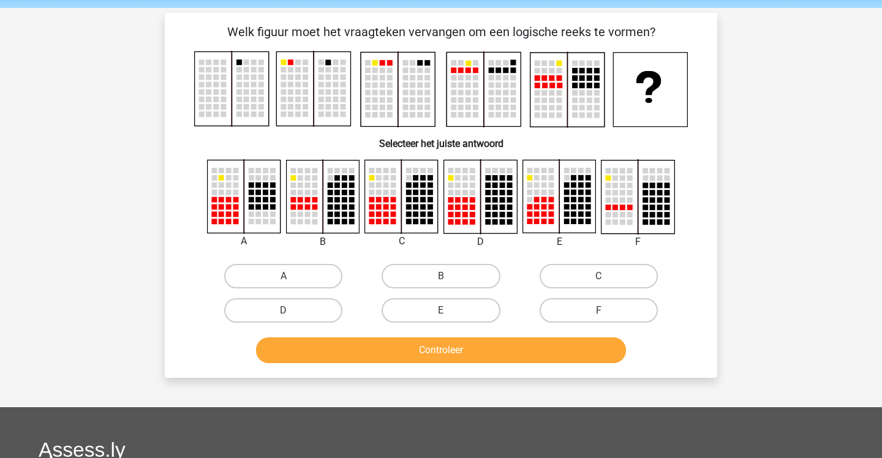
scroll to position [43, 0]
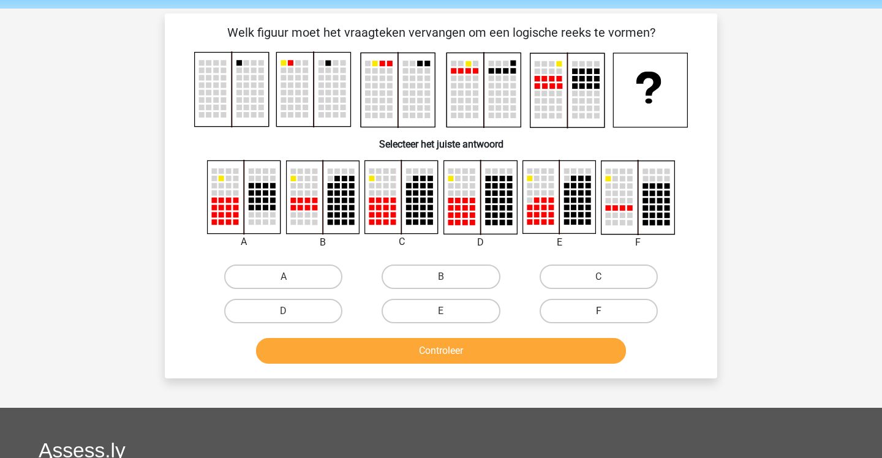
click at [552, 304] on label "F" at bounding box center [599, 311] width 118 height 25
click at [598, 311] on input "F" at bounding box center [602, 315] width 8 height 8
radio input "true"
click at [564, 357] on button "Controleer" at bounding box center [441, 351] width 371 height 26
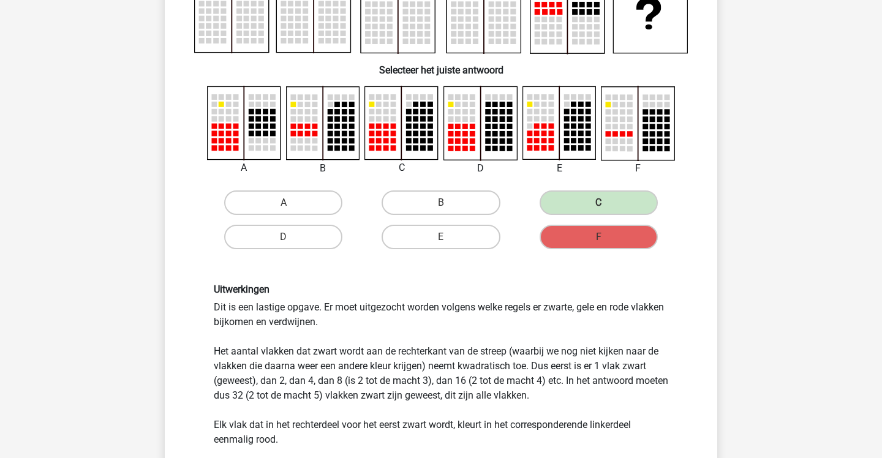
scroll to position [120, 0]
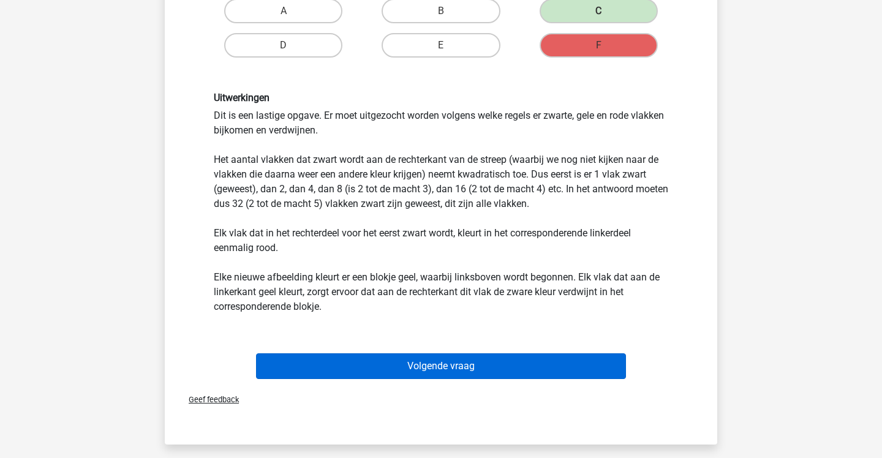
click at [564, 373] on button "Volgende vraag" at bounding box center [441, 366] width 371 height 26
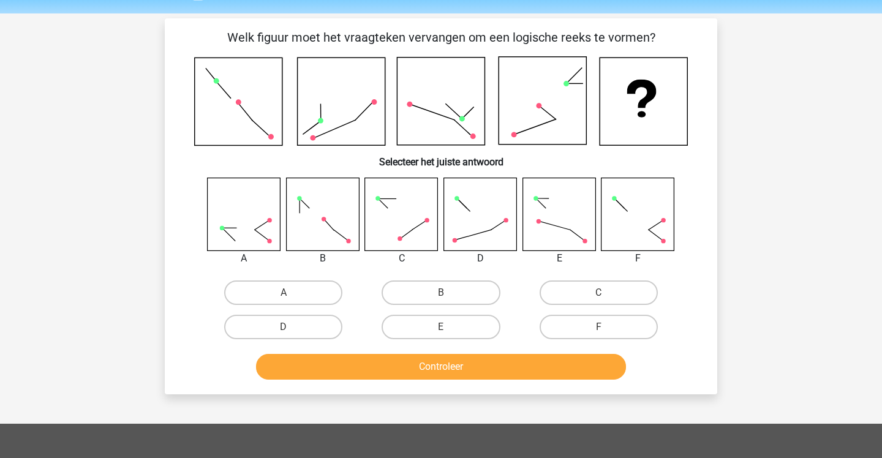
scroll to position [35, 0]
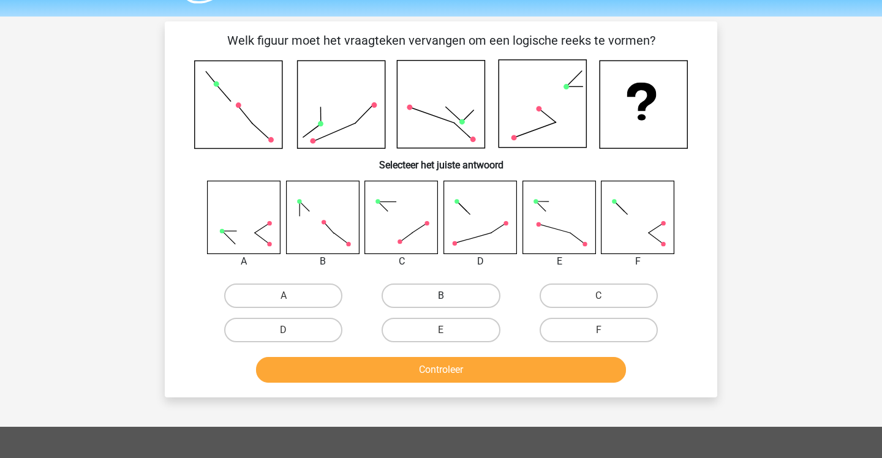
click at [424, 288] on label "B" at bounding box center [441, 296] width 118 height 25
click at [441, 296] on input "B" at bounding box center [445, 300] width 8 height 8
radio input "true"
click at [445, 362] on button "Controleer" at bounding box center [441, 370] width 371 height 26
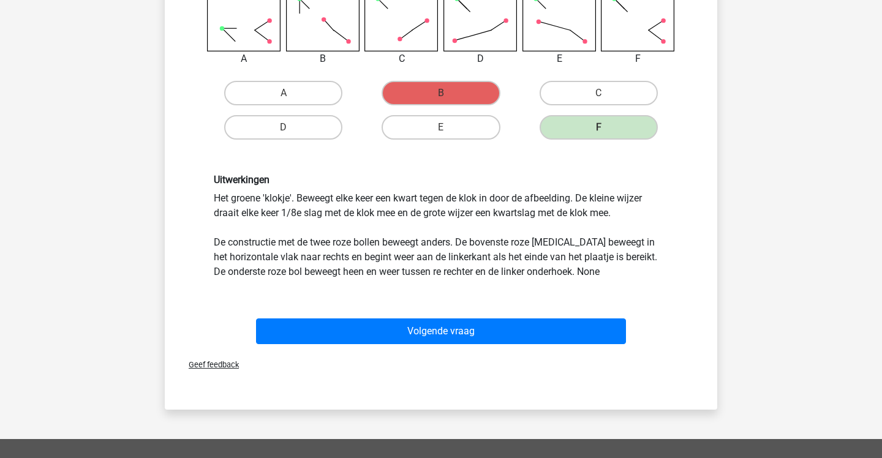
scroll to position [237, 0]
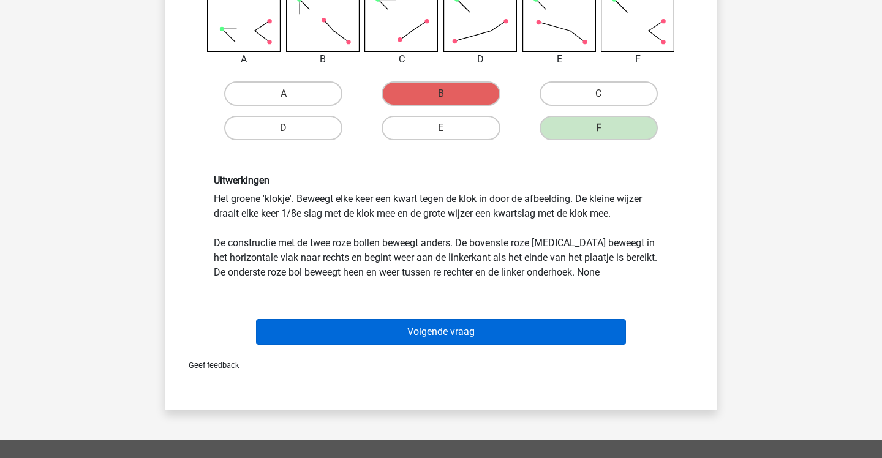
click at [496, 324] on button "Volgende vraag" at bounding box center [441, 332] width 371 height 26
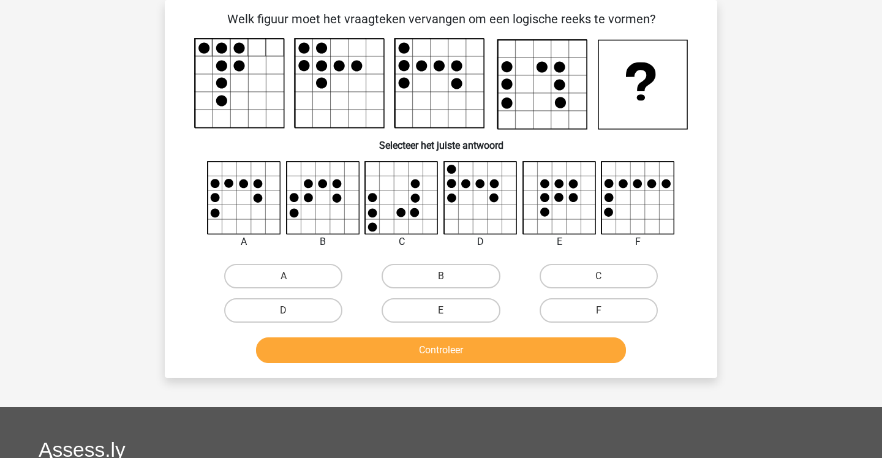
scroll to position [20, 0]
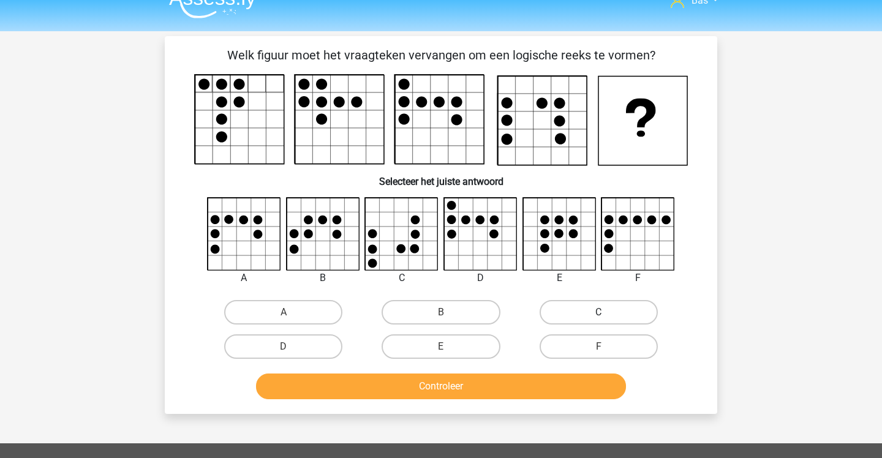
click at [578, 319] on label "C" at bounding box center [599, 312] width 118 height 25
click at [598, 319] on input "C" at bounding box center [602, 316] width 8 height 8
radio input "true"
click at [546, 394] on button "Controleer" at bounding box center [441, 387] width 371 height 26
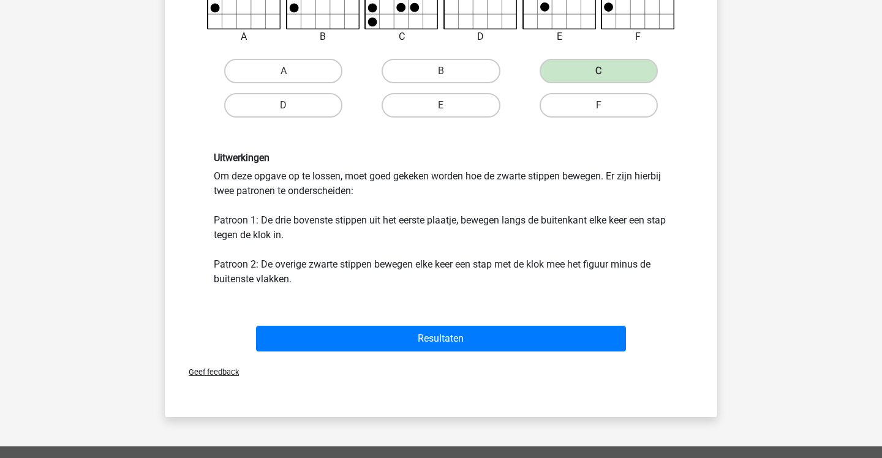
scroll to position [267, 0]
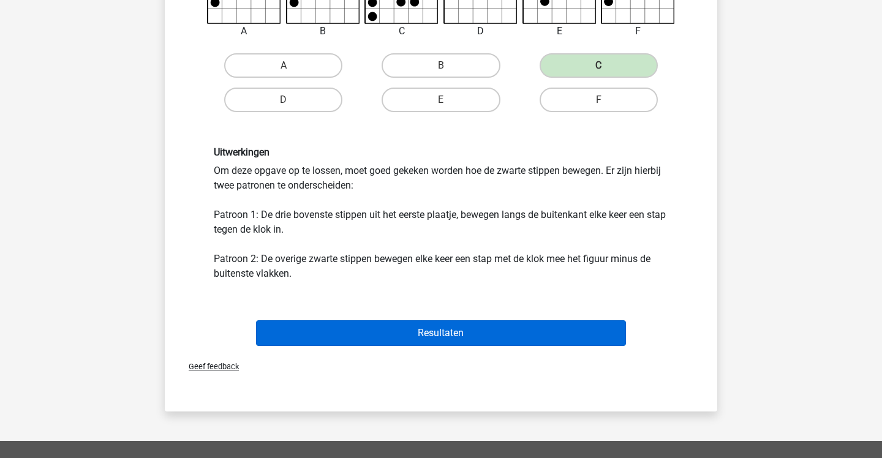
click at [522, 336] on button "Resultaten" at bounding box center [441, 333] width 371 height 26
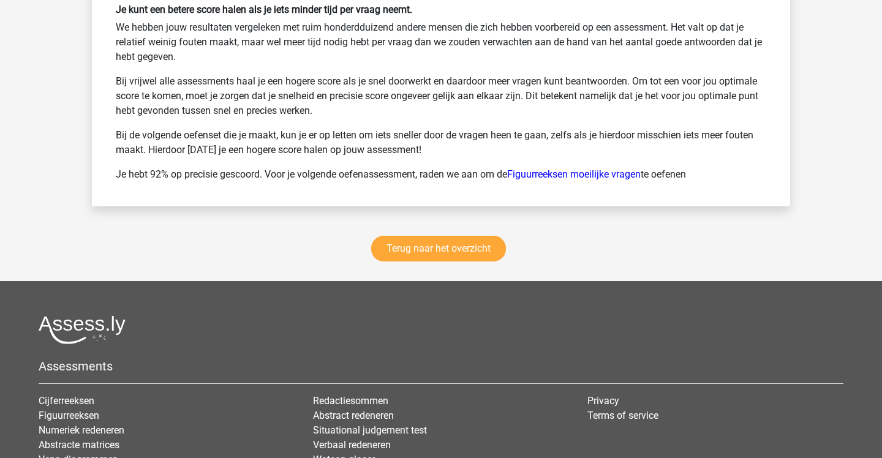
scroll to position [1679, 0]
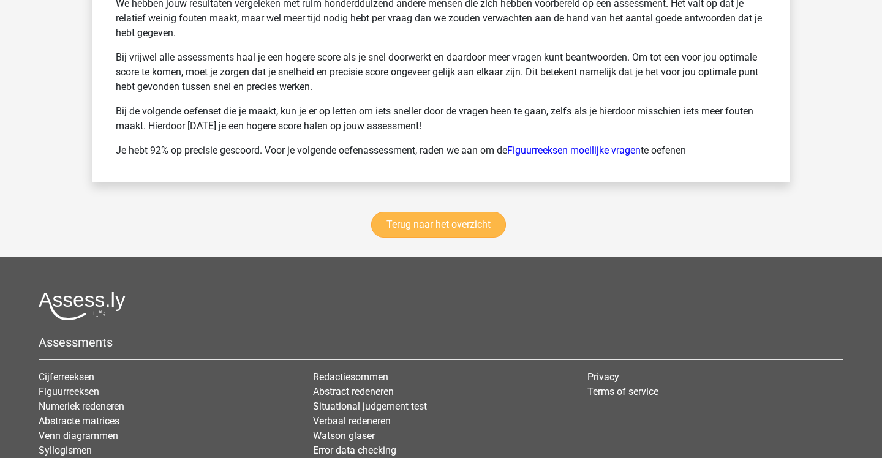
click at [437, 228] on link "Terug naar het overzicht" at bounding box center [438, 225] width 135 height 26
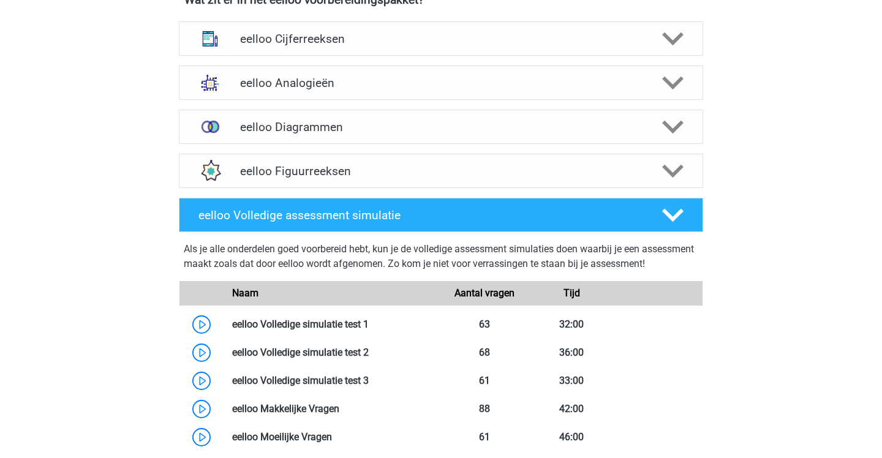
scroll to position [521, 0]
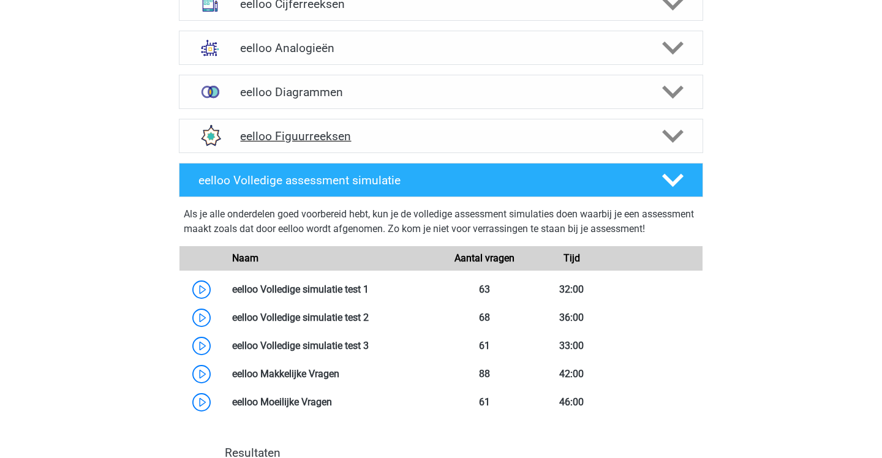
click at [423, 148] on div "eelloo Figuurreeksen" at bounding box center [441, 136] width 524 height 34
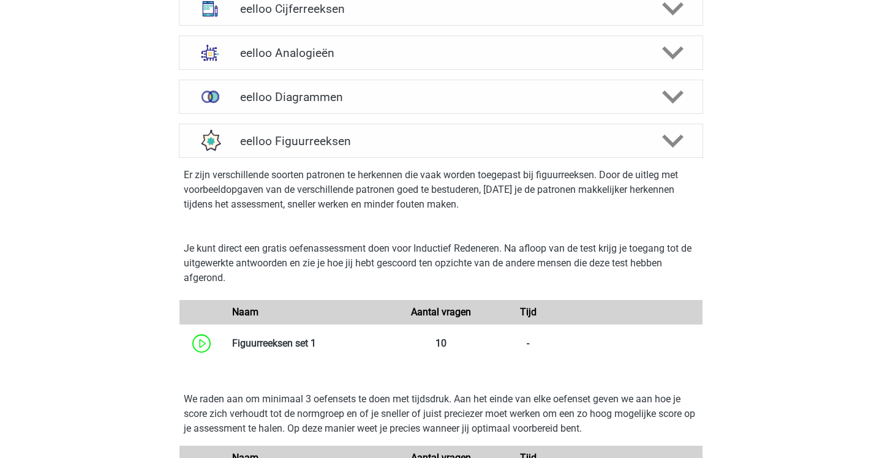
scroll to position [516, 0]
